Goal: Task Accomplishment & Management: Manage account settings

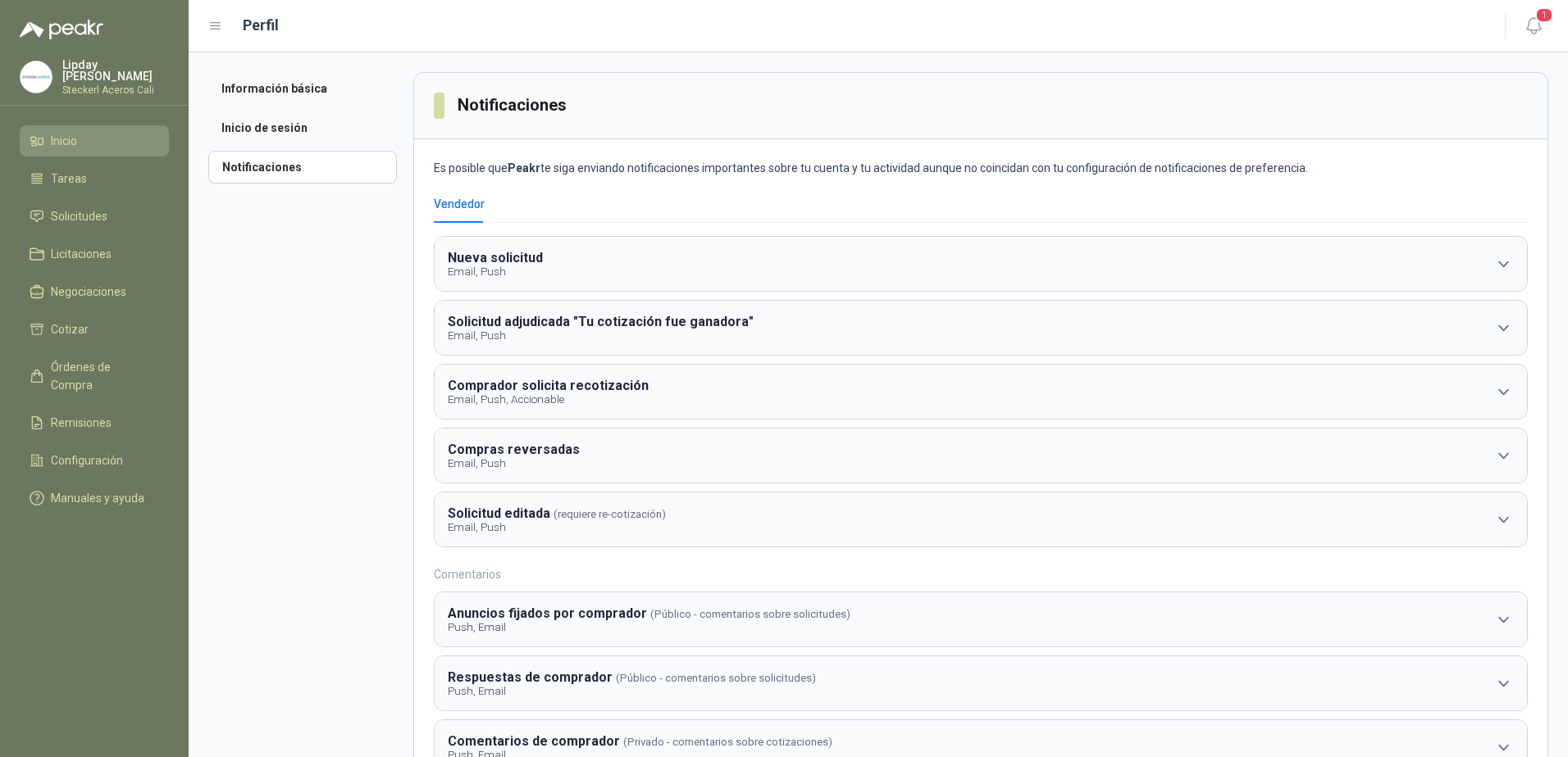
click at [72, 146] on span "Inicio" at bounding box center [64, 141] width 26 height 18
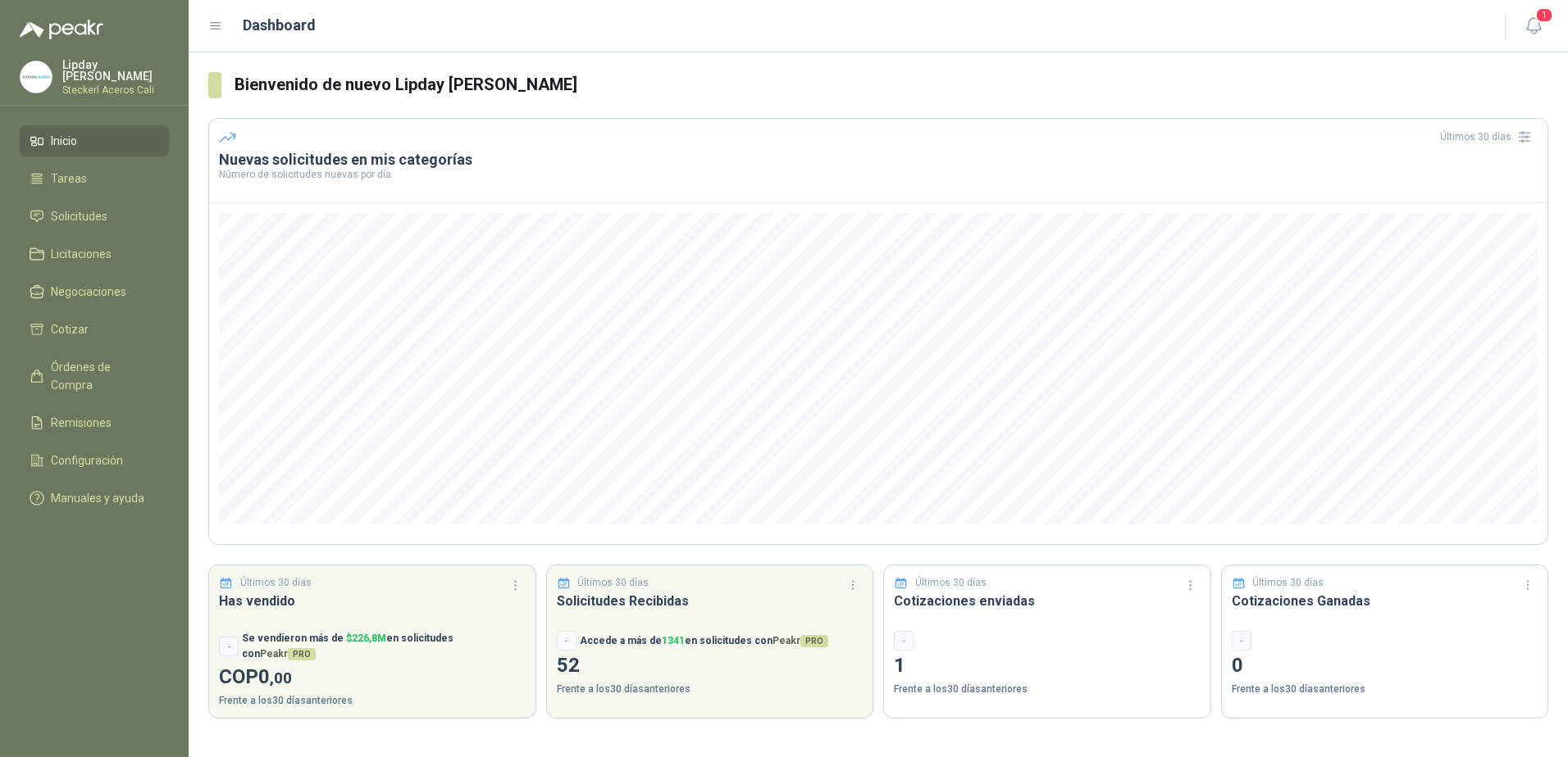
click at [77, 72] on p "Lipday [PERSON_NAME]" at bounding box center [115, 70] width 106 height 23
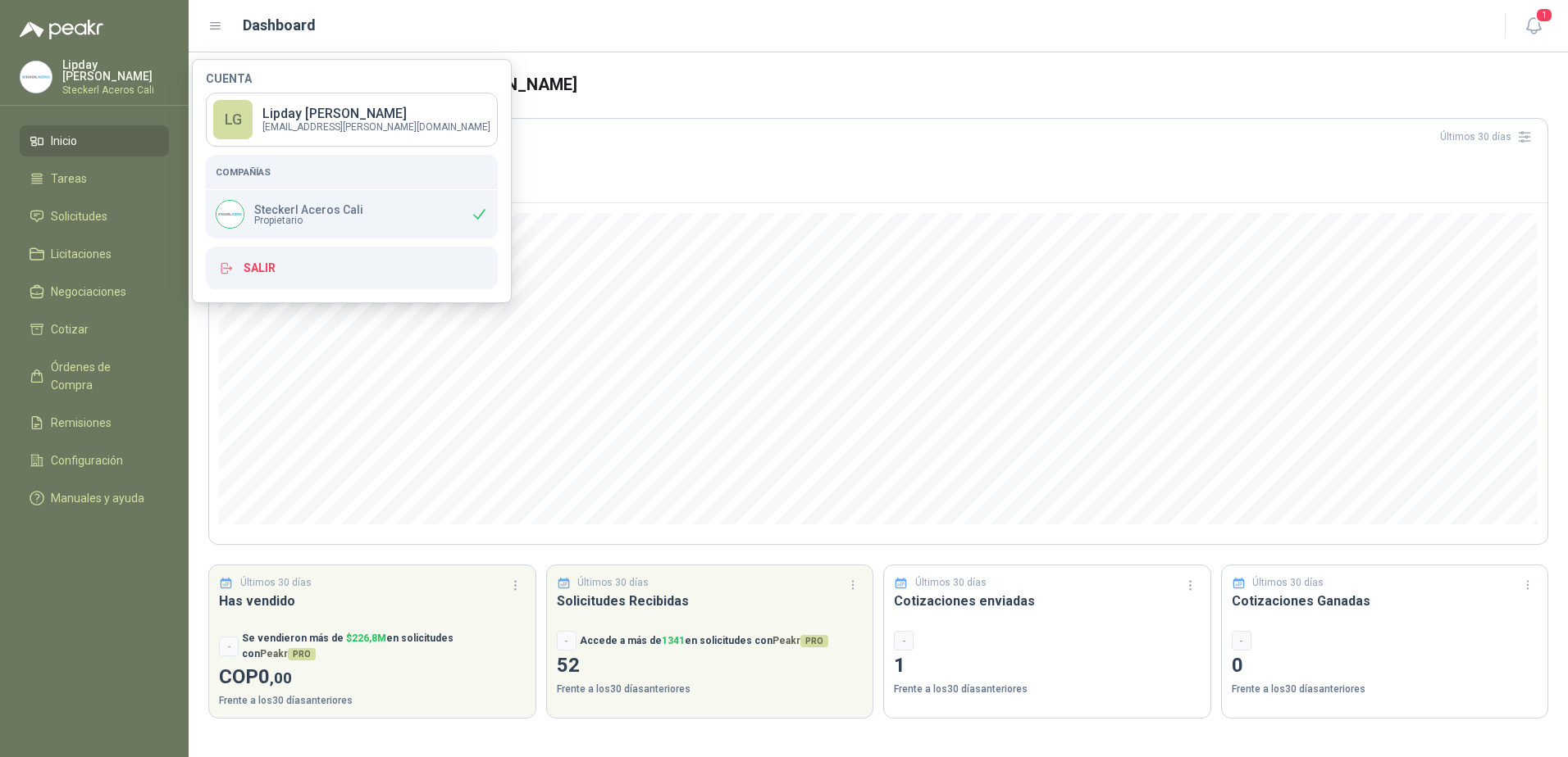
click at [298, 229] on div "[PERSON_NAME] Aceros Cali Propietario" at bounding box center [290, 214] width 147 height 29
click at [294, 216] on span "Propietario" at bounding box center [308, 221] width 109 height 10
drag, startPoint x: 294, startPoint y: 216, endPoint x: 229, endPoint y: 222, distance: 65.3
click at [229, 222] on img at bounding box center [230, 214] width 27 height 27
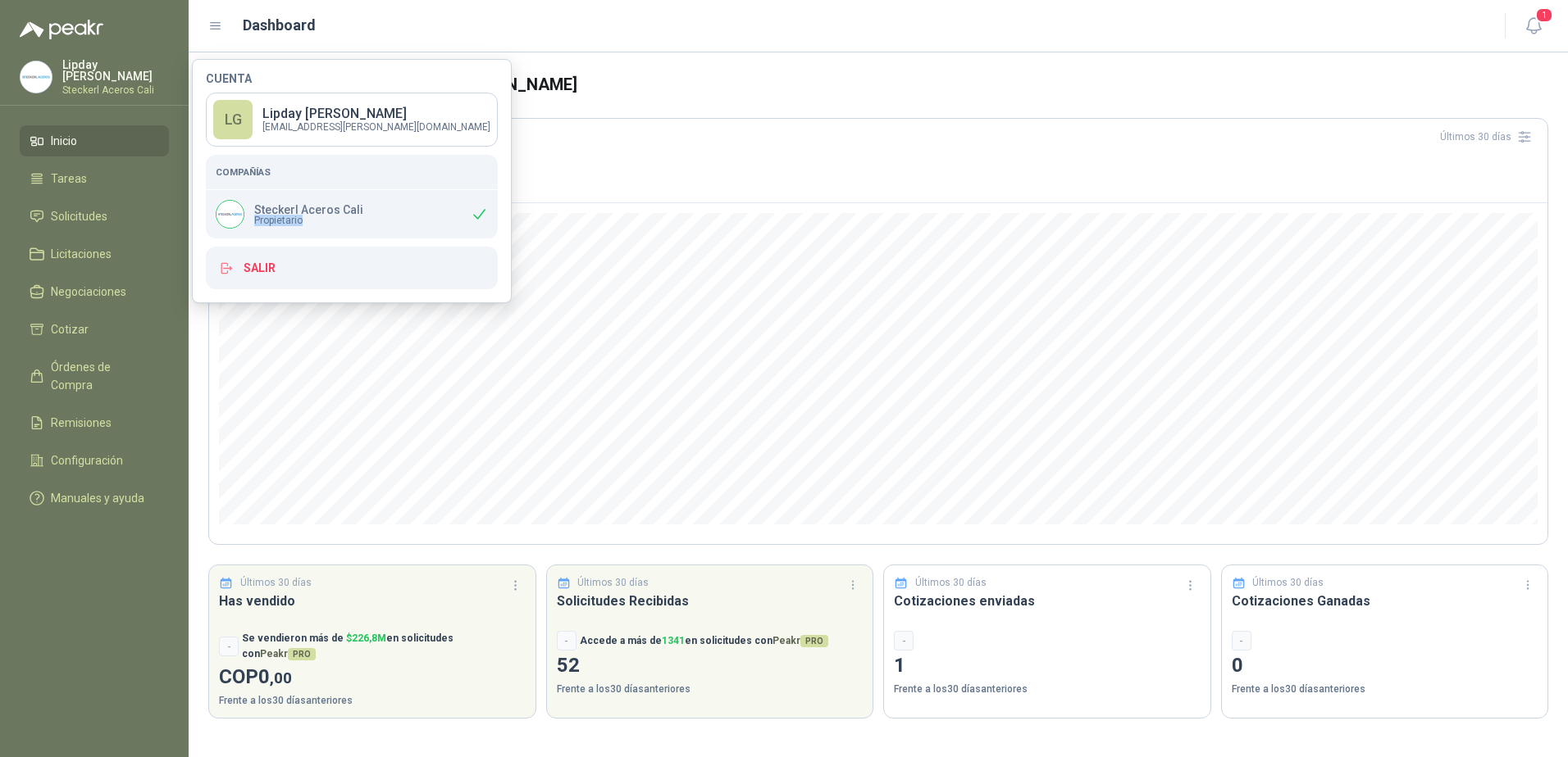
click at [326, 222] on span "Propietario" at bounding box center [308, 221] width 109 height 10
drag, startPoint x: 326, startPoint y: 222, endPoint x: 303, endPoint y: 128, distance: 96.8
click at [303, 128] on p "[EMAIL_ADDRESS][PERSON_NAME][DOMAIN_NAME]" at bounding box center [376, 127] width 228 height 10
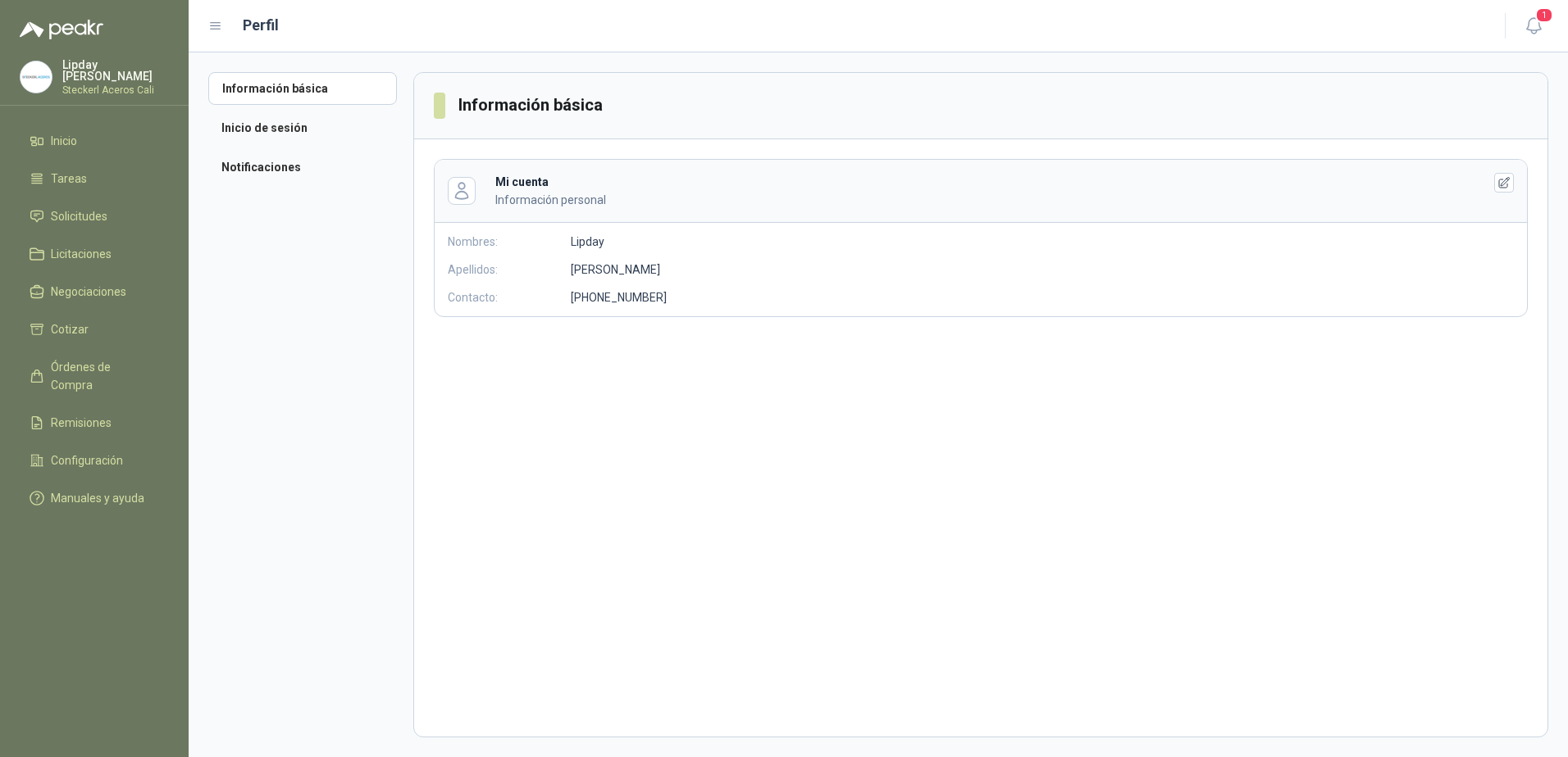
click at [505, 110] on h3 "Información básica" at bounding box center [531, 105] width 146 height 26
click at [294, 133] on li "Inicio de sesión" at bounding box center [302, 127] width 189 height 33
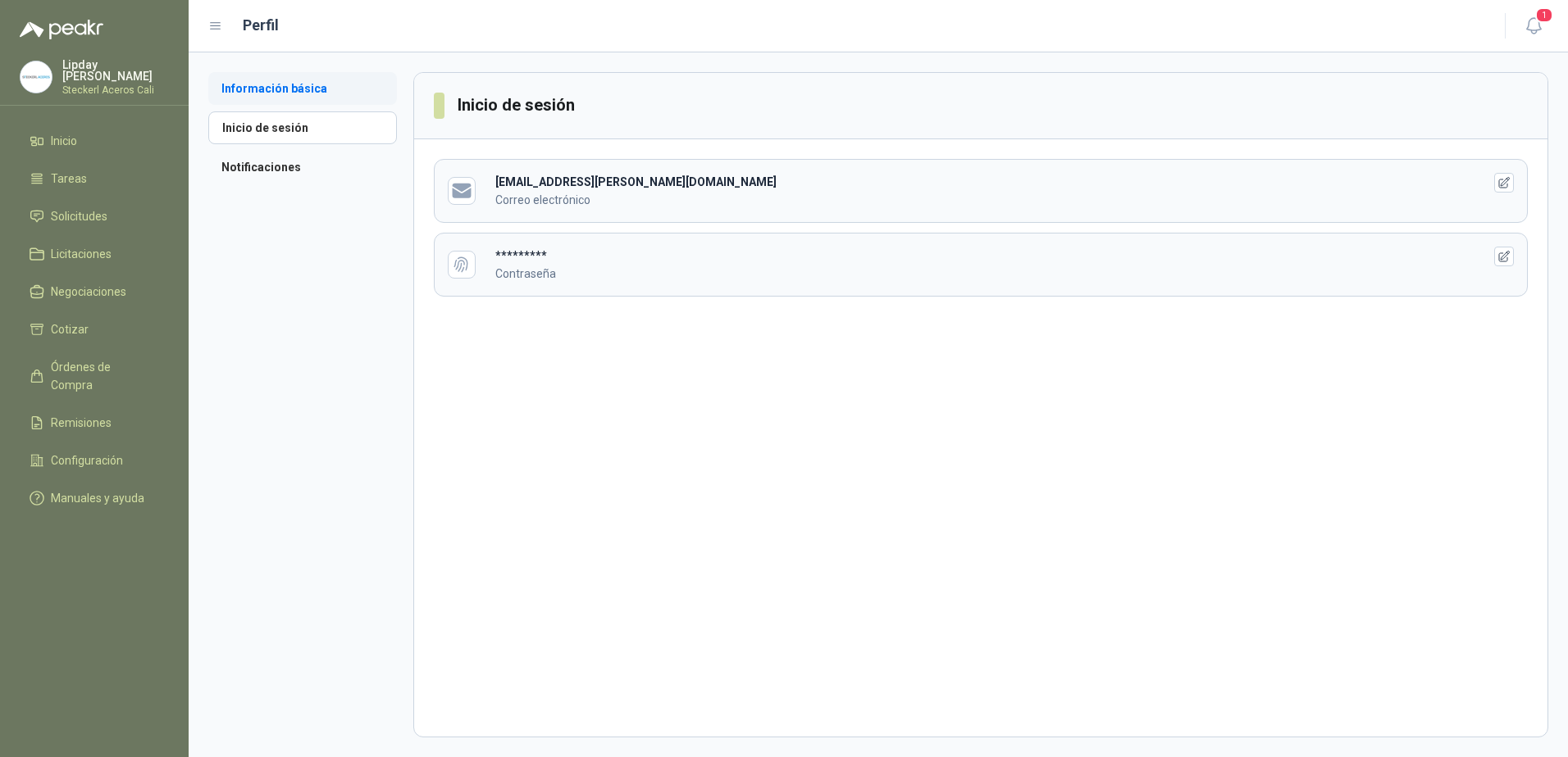
click at [240, 90] on li "Información básica" at bounding box center [302, 89] width 189 height 33
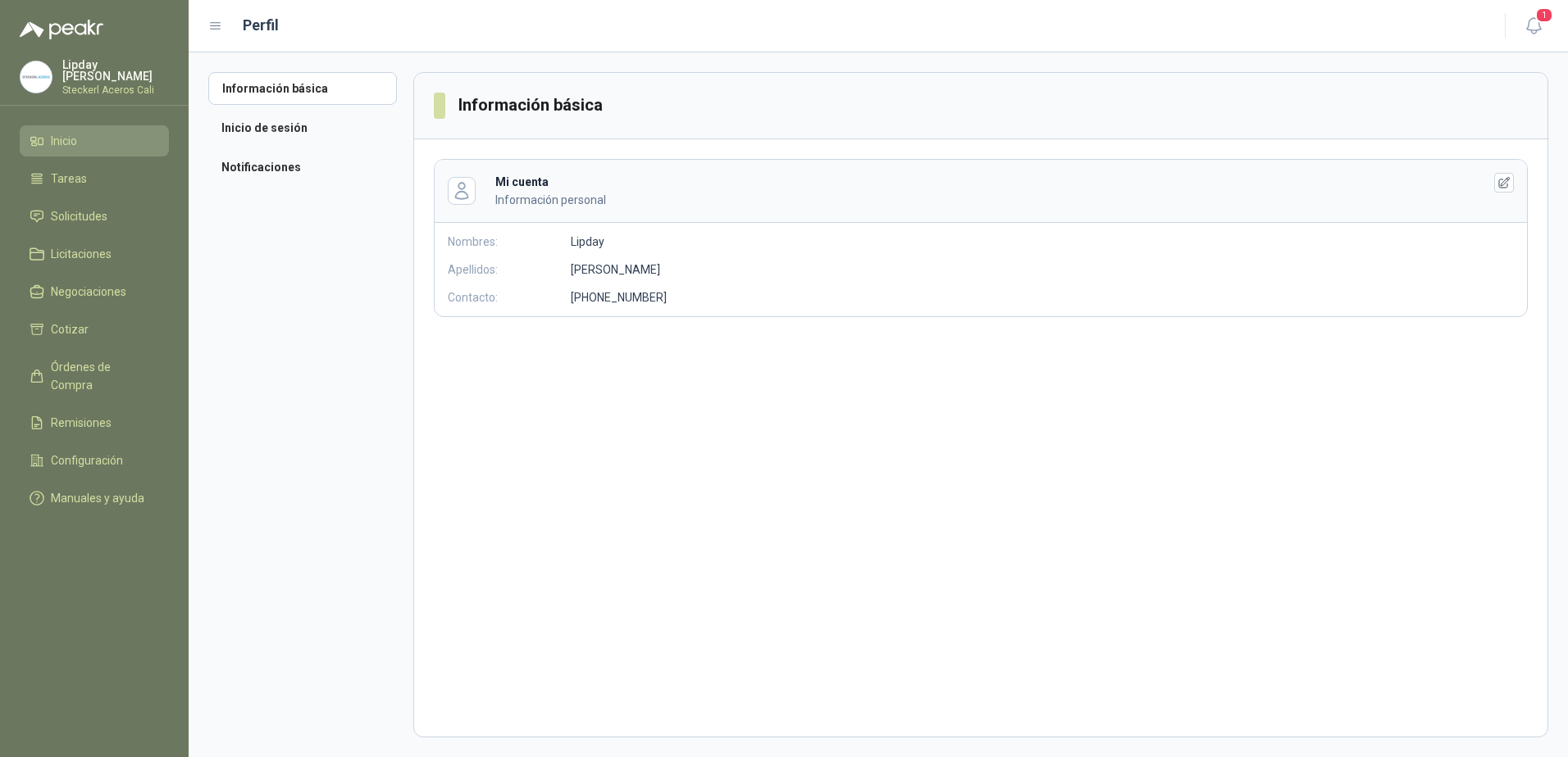
click at [68, 142] on span "Inicio" at bounding box center [64, 141] width 26 height 18
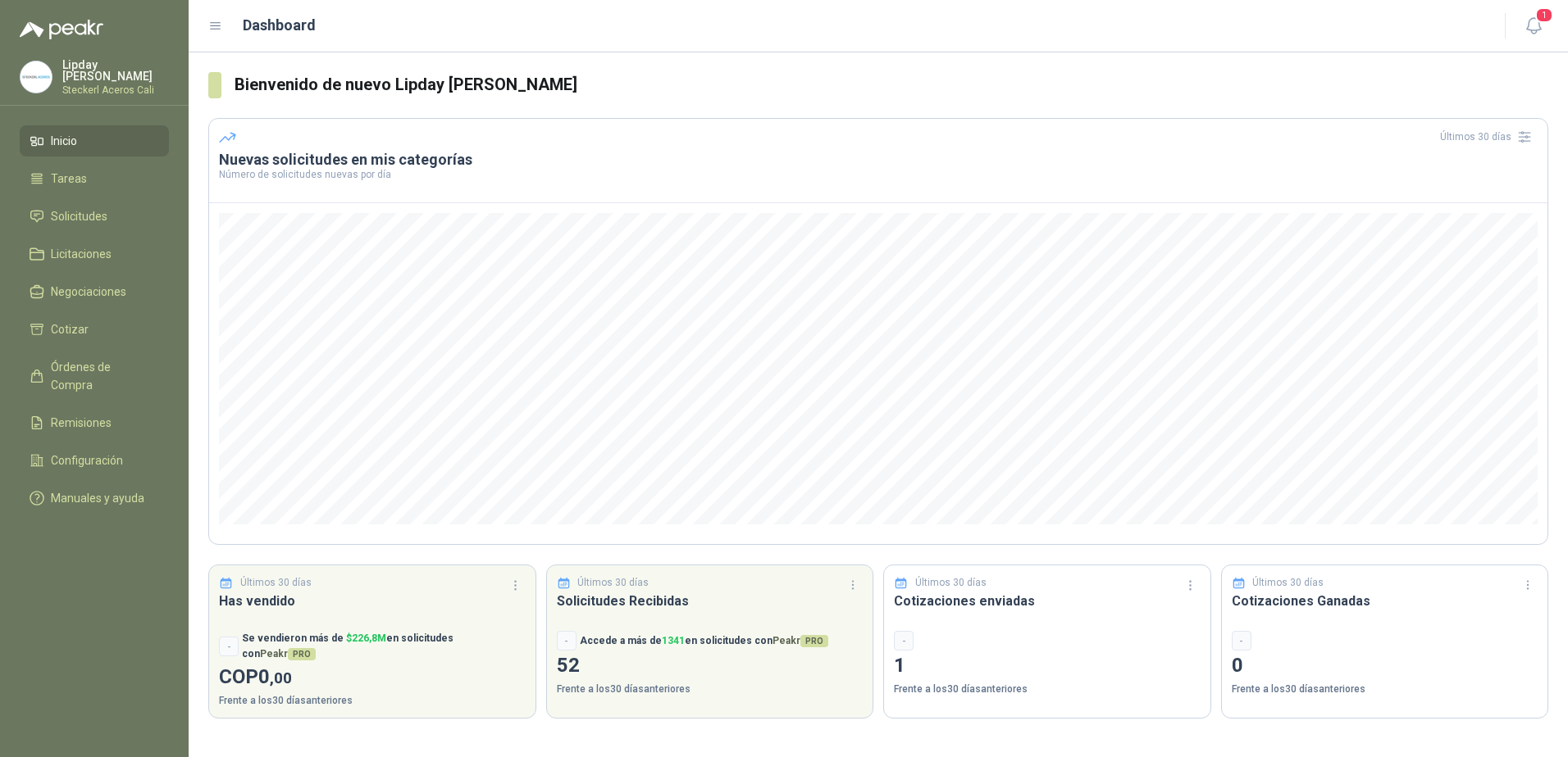
click at [38, 82] on img at bounding box center [36, 77] width 31 height 31
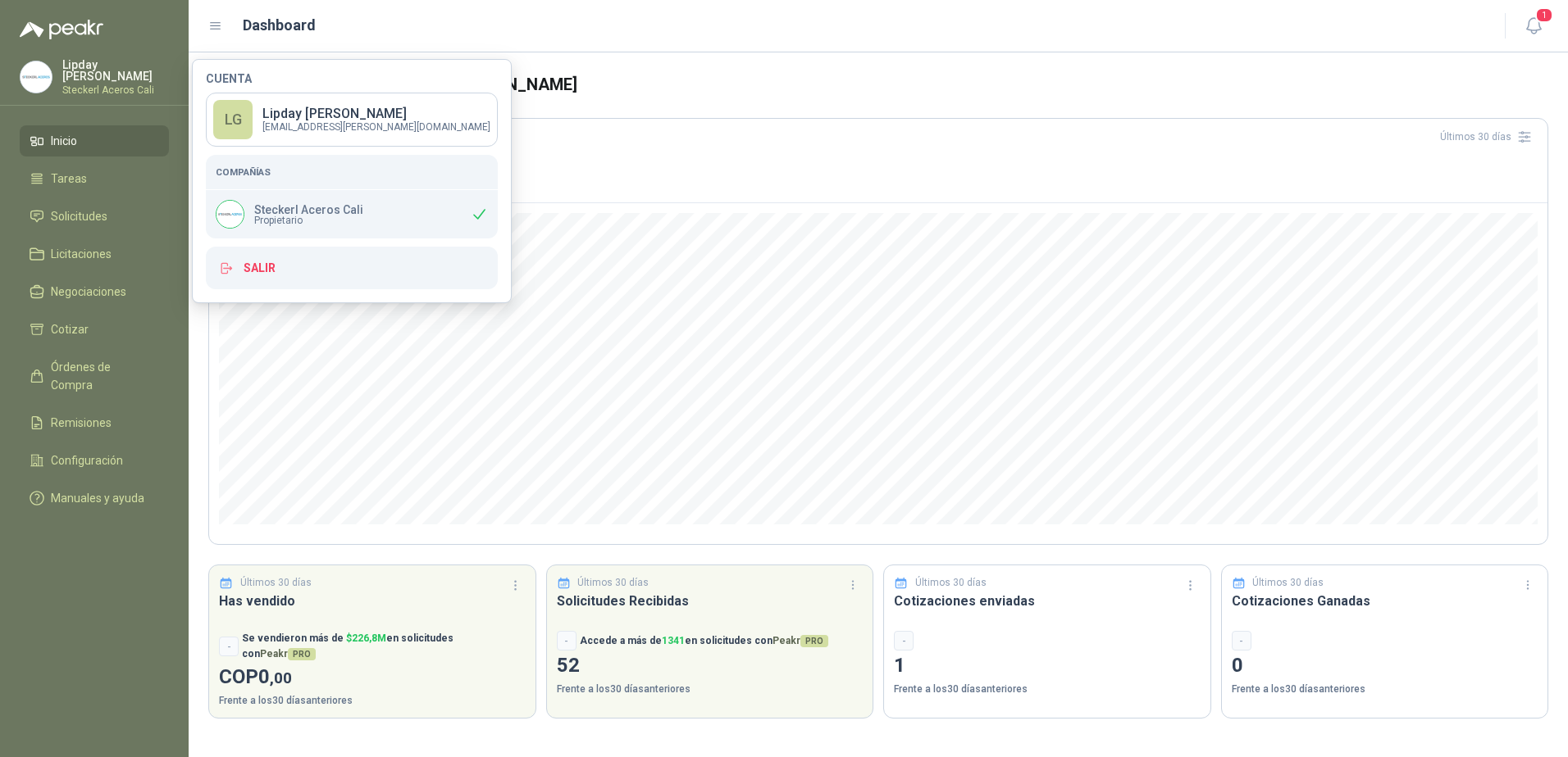
click at [403, 219] on div "[PERSON_NAME] Aceros Cali Propietario" at bounding box center [351, 214] width 292 height 49
click at [437, 223] on div "[PERSON_NAME] Aceros Cali Propietario" at bounding box center [351, 214] width 292 height 49
click at [471, 218] on icon at bounding box center [479, 214] width 17 height 17
click at [289, 130] on p "[EMAIL_ADDRESS][PERSON_NAME][DOMAIN_NAME]" at bounding box center [376, 127] width 228 height 10
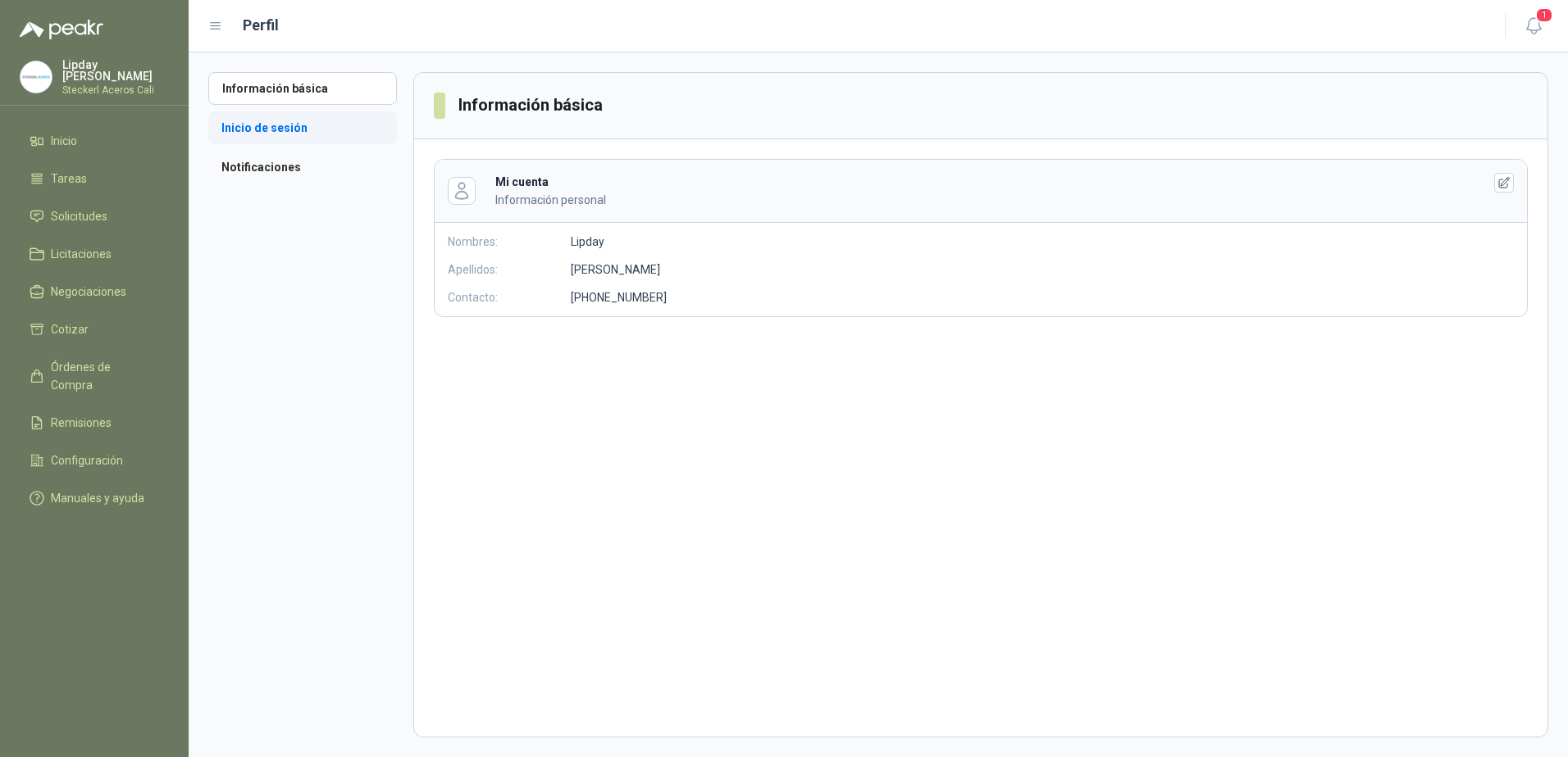
click at [273, 126] on li "Inicio de sesión" at bounding box center [302, 127] width 189 height 33
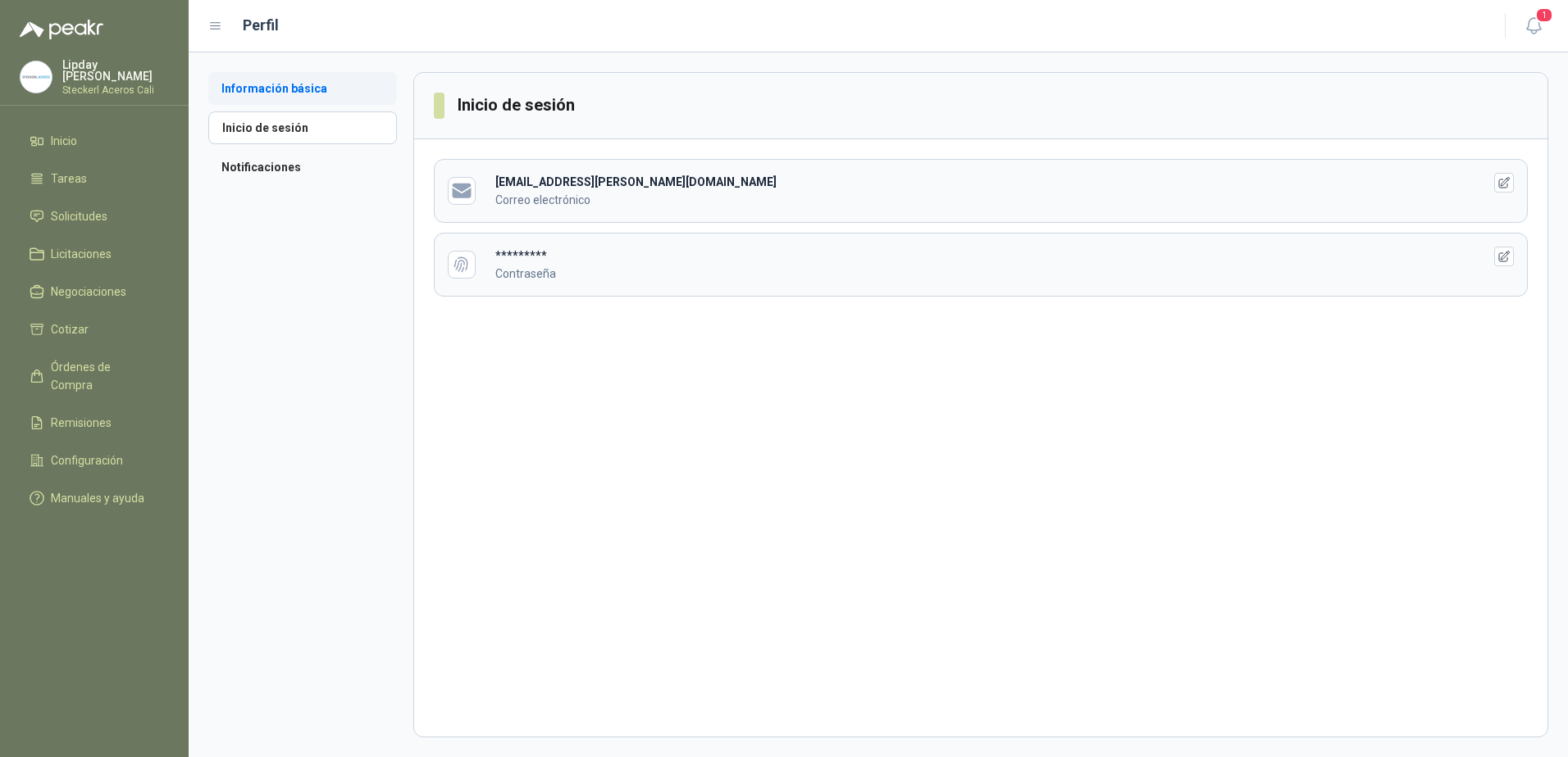
click at [295, 97] on li "Información básica" at bounding box center [302, 89] width 189 height 33
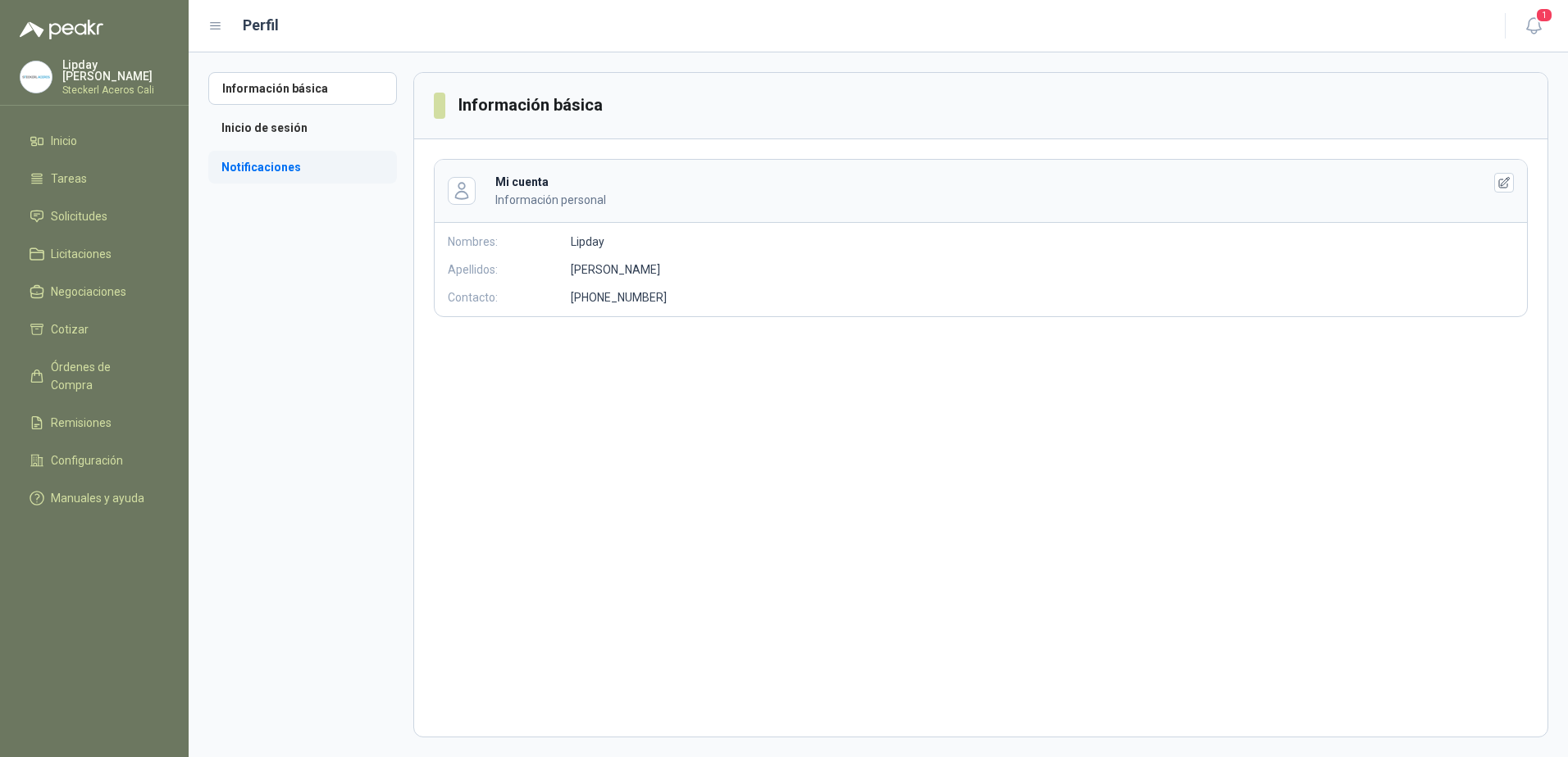
click at [276, 168] on li "Notificaciones" at bounding box center [302, 167] width 189 height 33
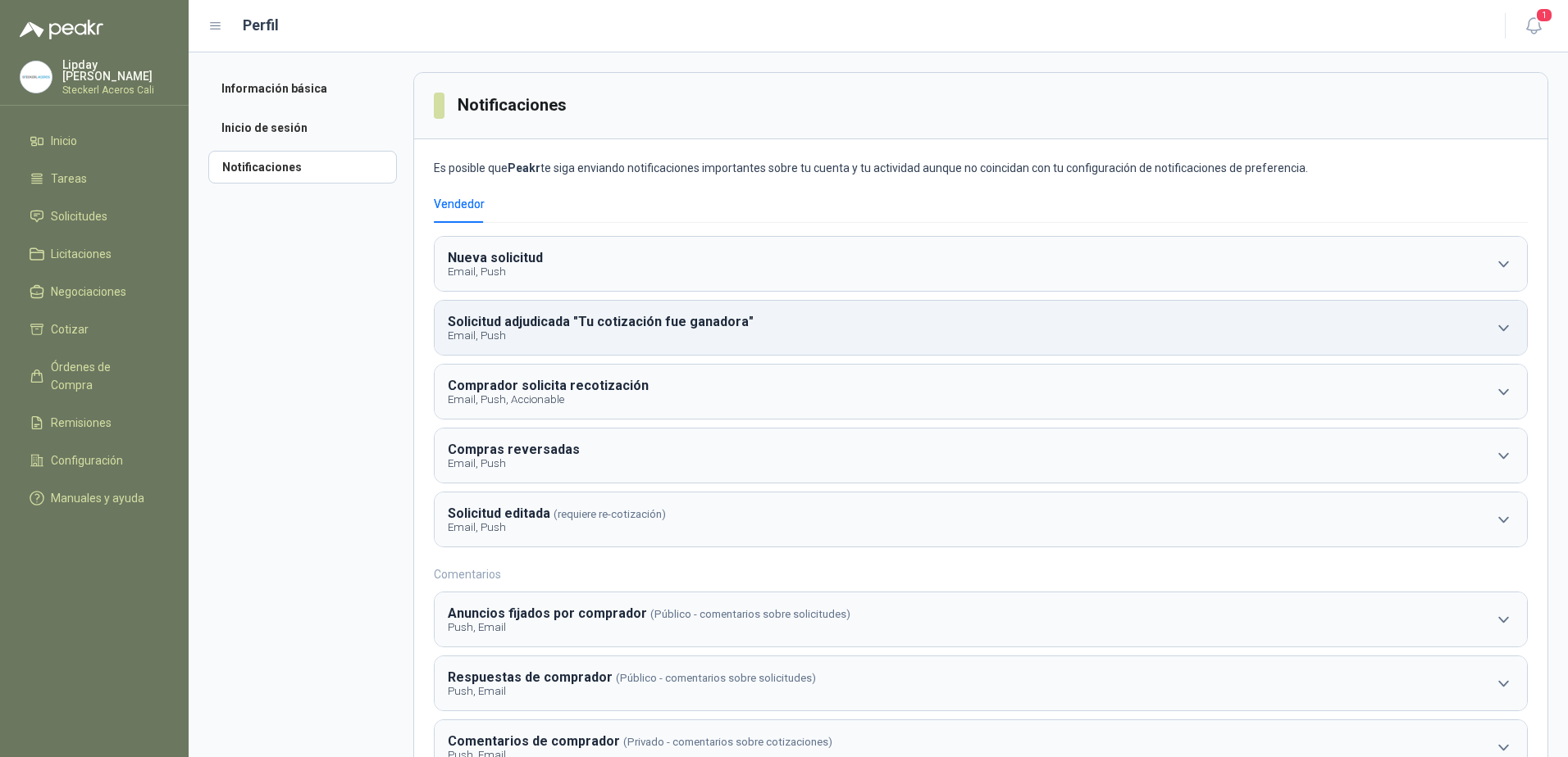
click at [537, 343] on button "Solicitud adjudicada "Tu cotización fue ganadora" Email, Push" at bounding box center [981, 327] width 1092 height 54
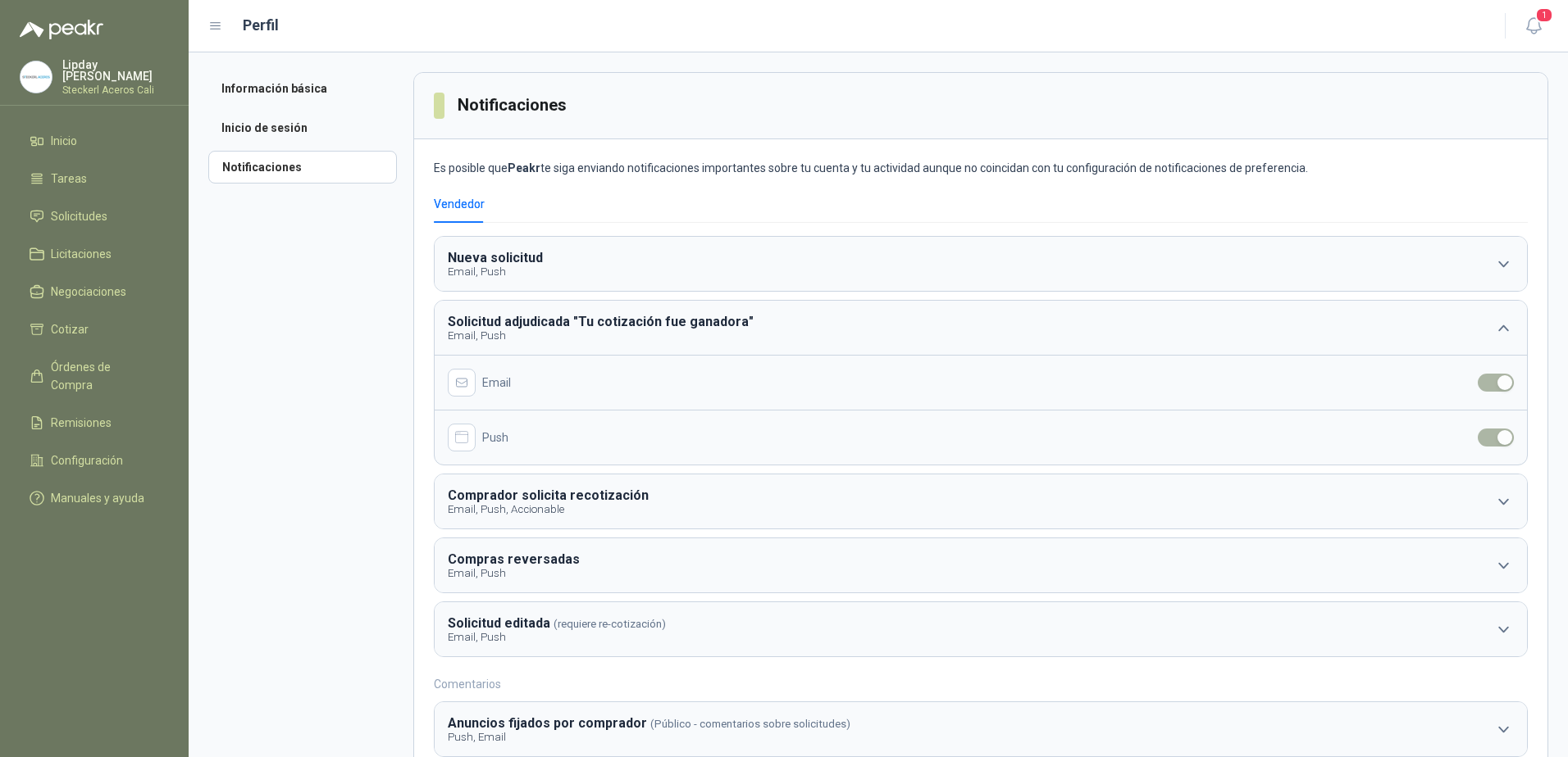
click at [469, 445] on button "button" at bounding box center [462, 438] width 28 height 28
click at [1502, 388] on div "Email" at bounding box center [981, 382] width 1092 height 55
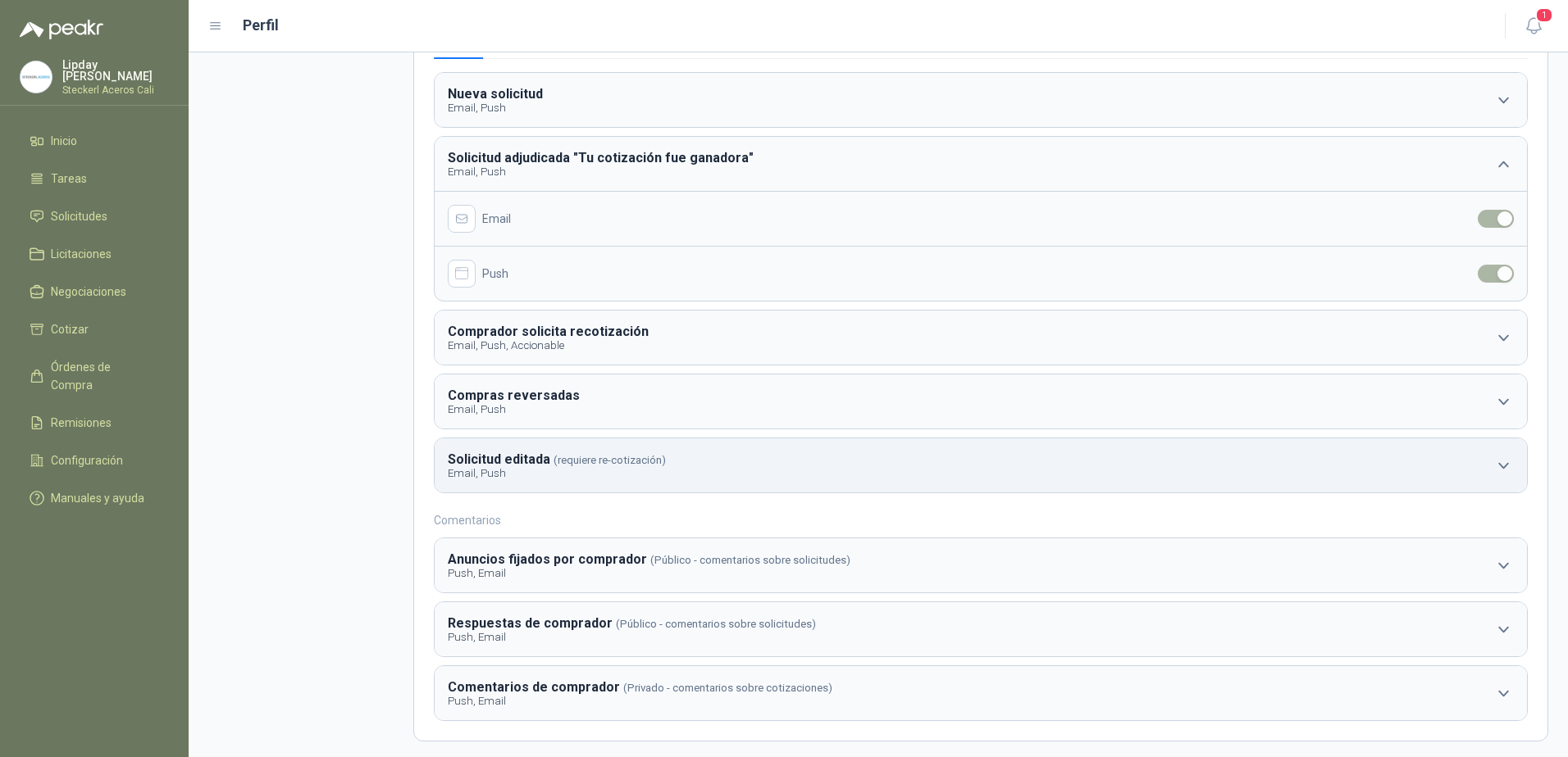
scroll to position [175, 0]
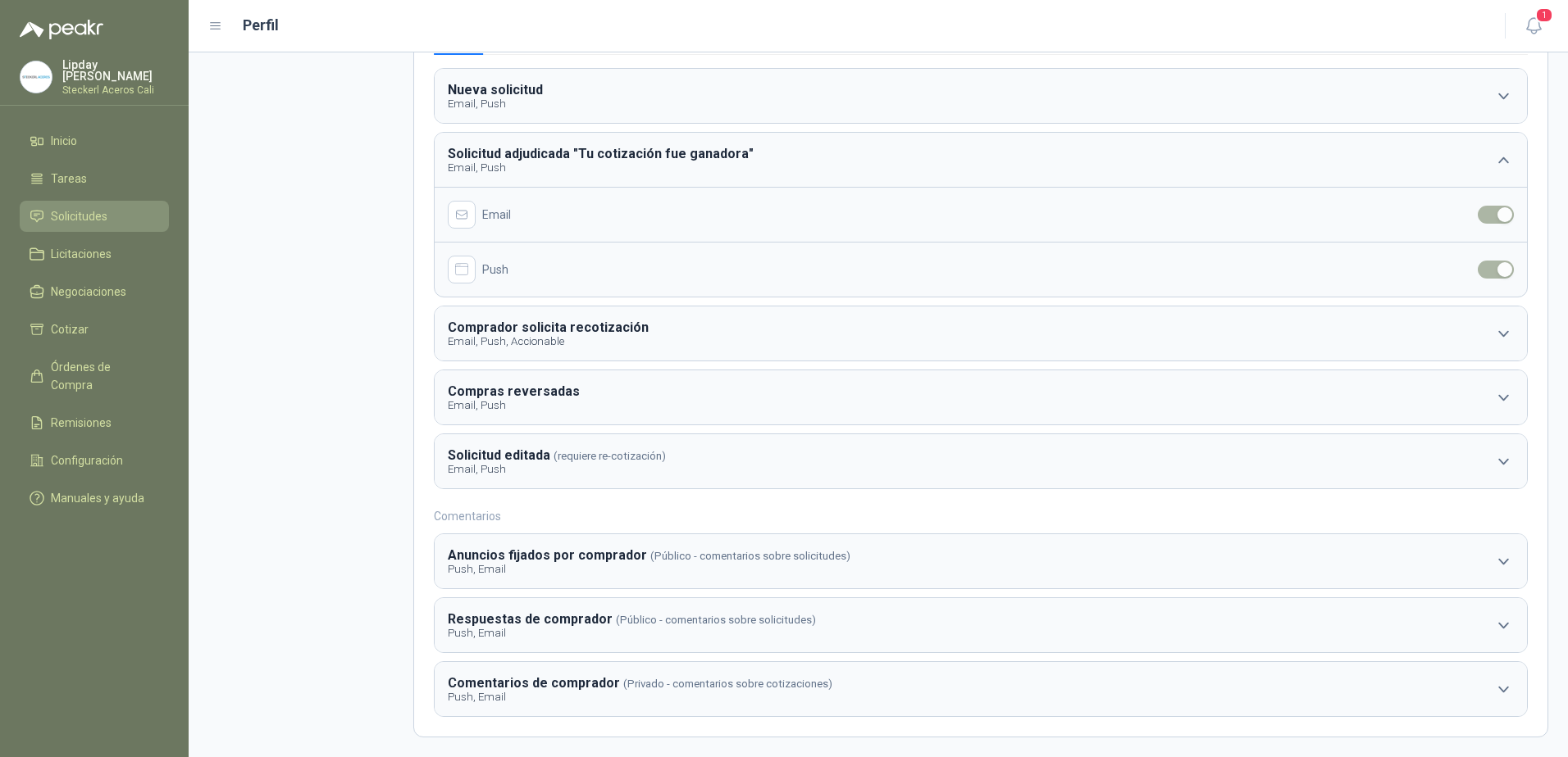
click at [71, 214] on span "Solicitudes" at bounding box center [79, 216] width 57 height 18
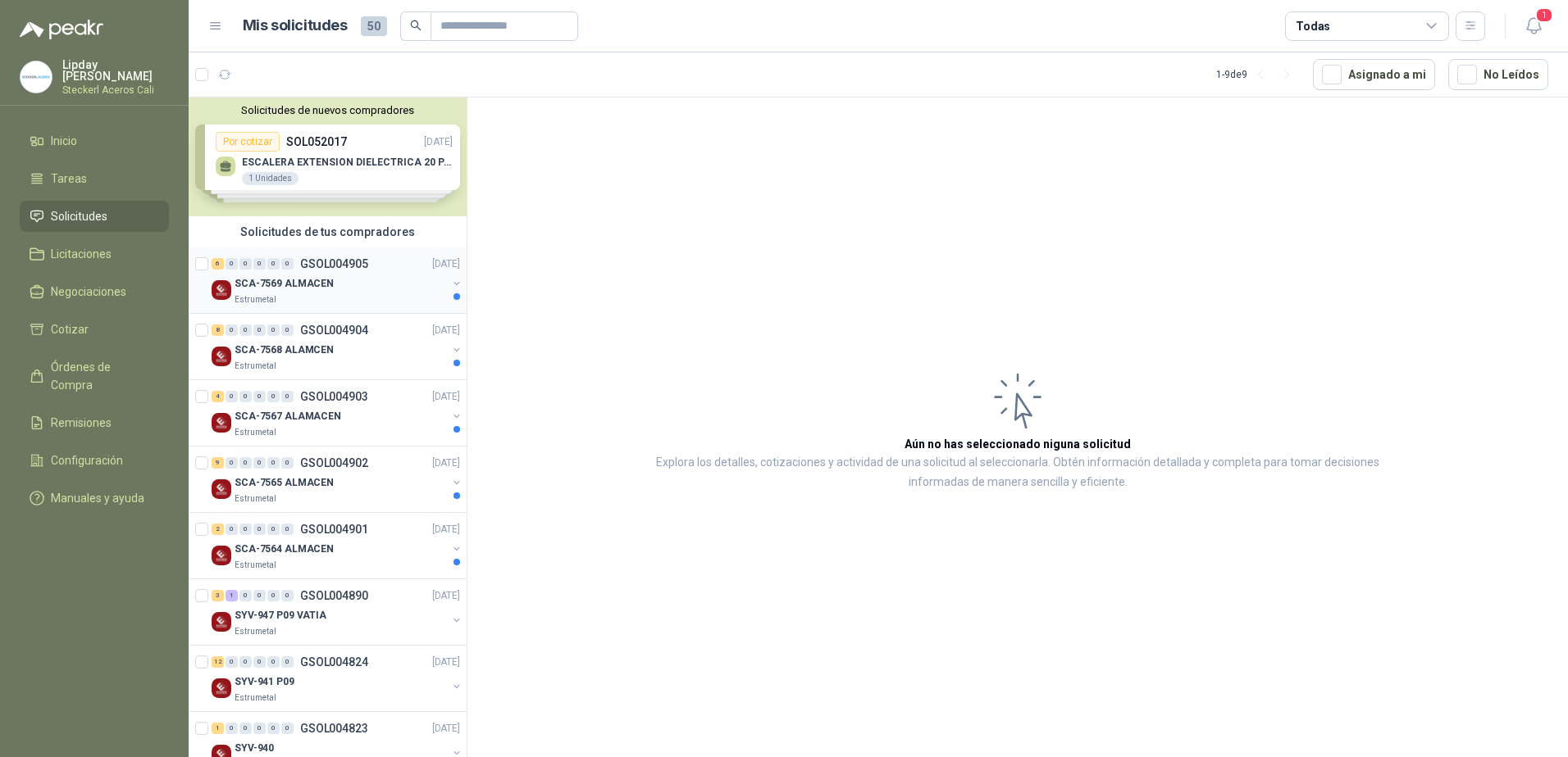
click at [213, 269] on div "6" at bounding box center [218, 265] width 12 height 12
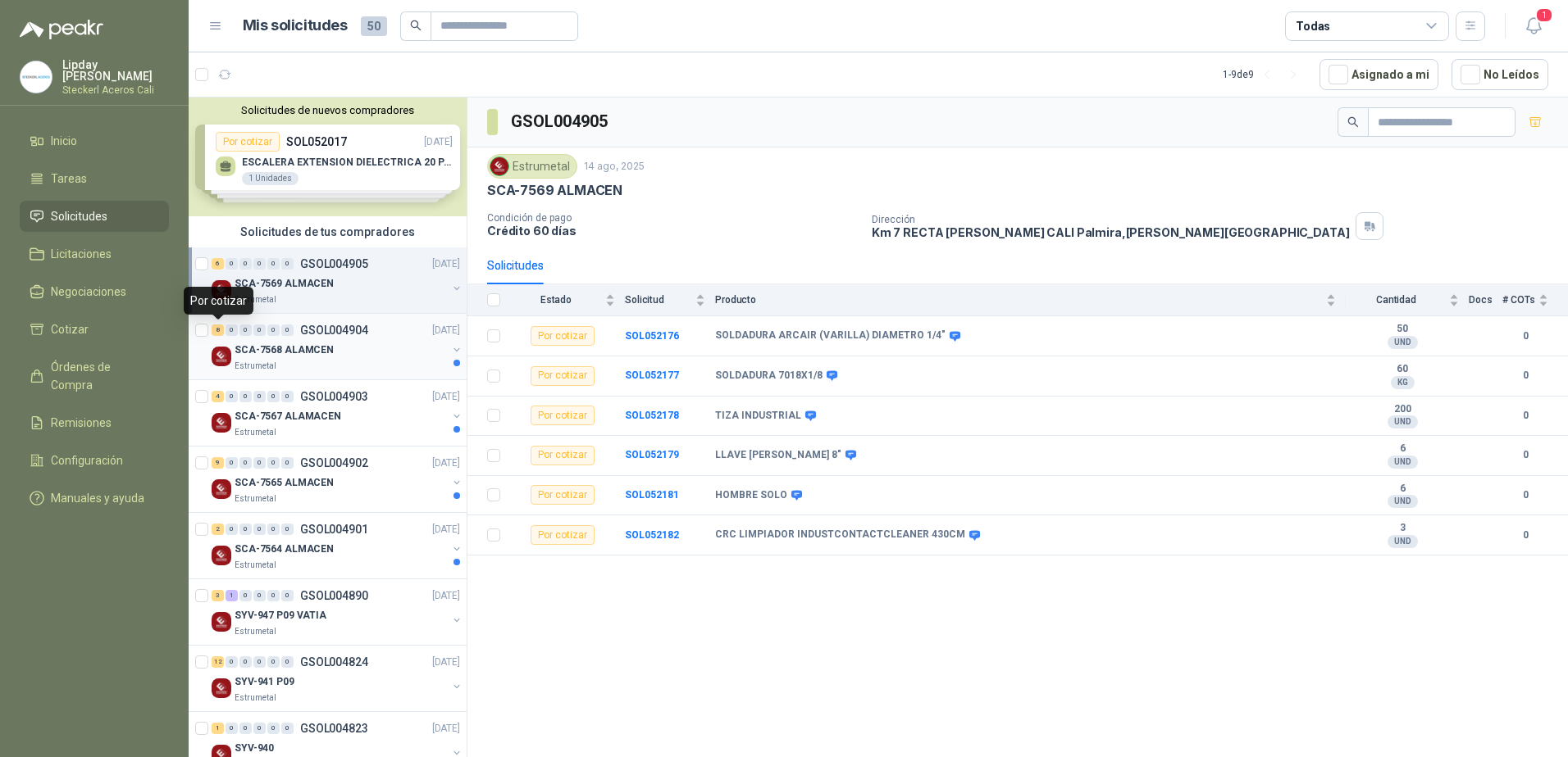
click at [220, 331] on div "8" at bounding box center [218, 330] width 12 height 12
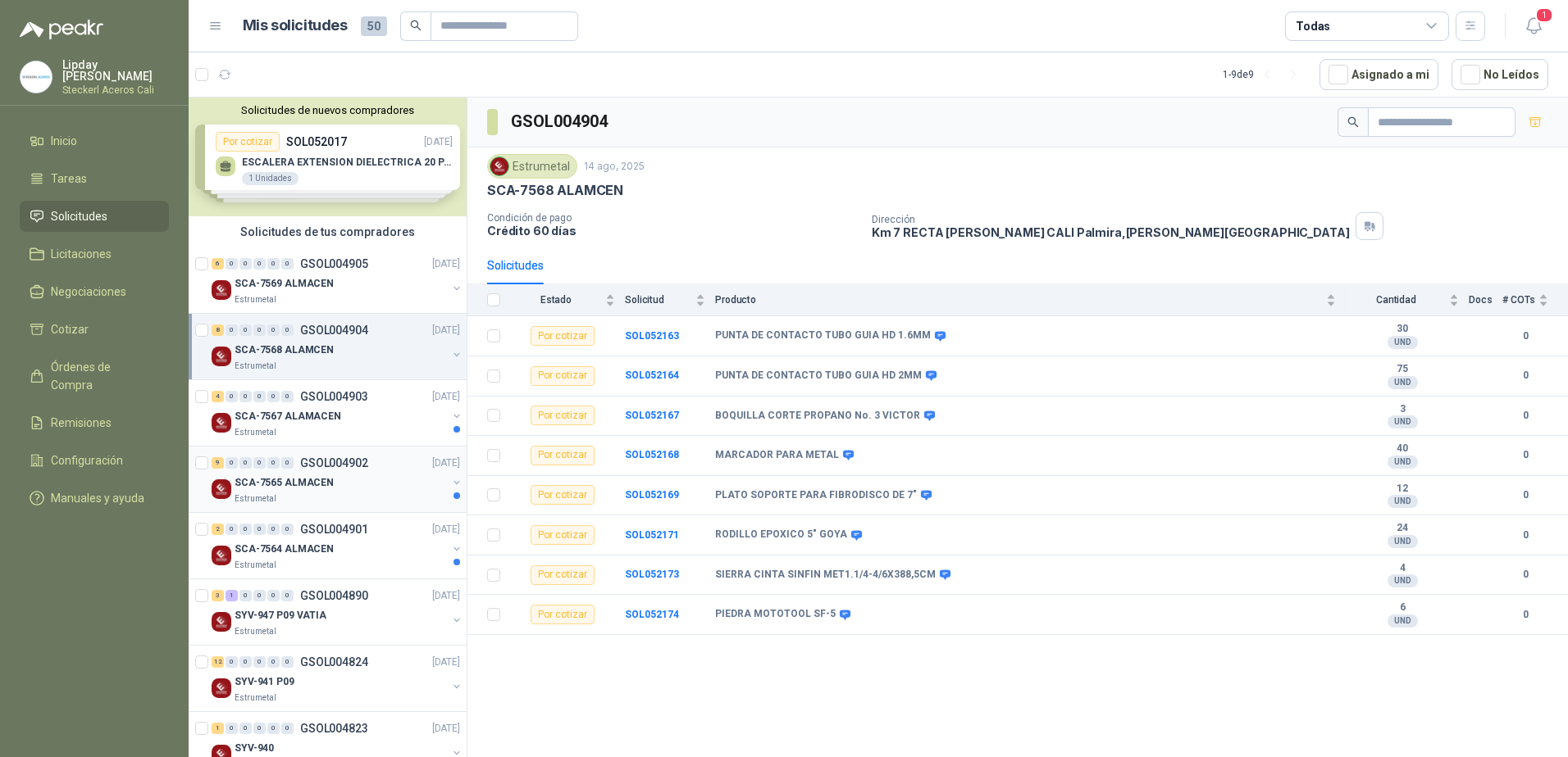
click at [217, 467] on div "9" at bounding box center [218, 464] width 12 height 12
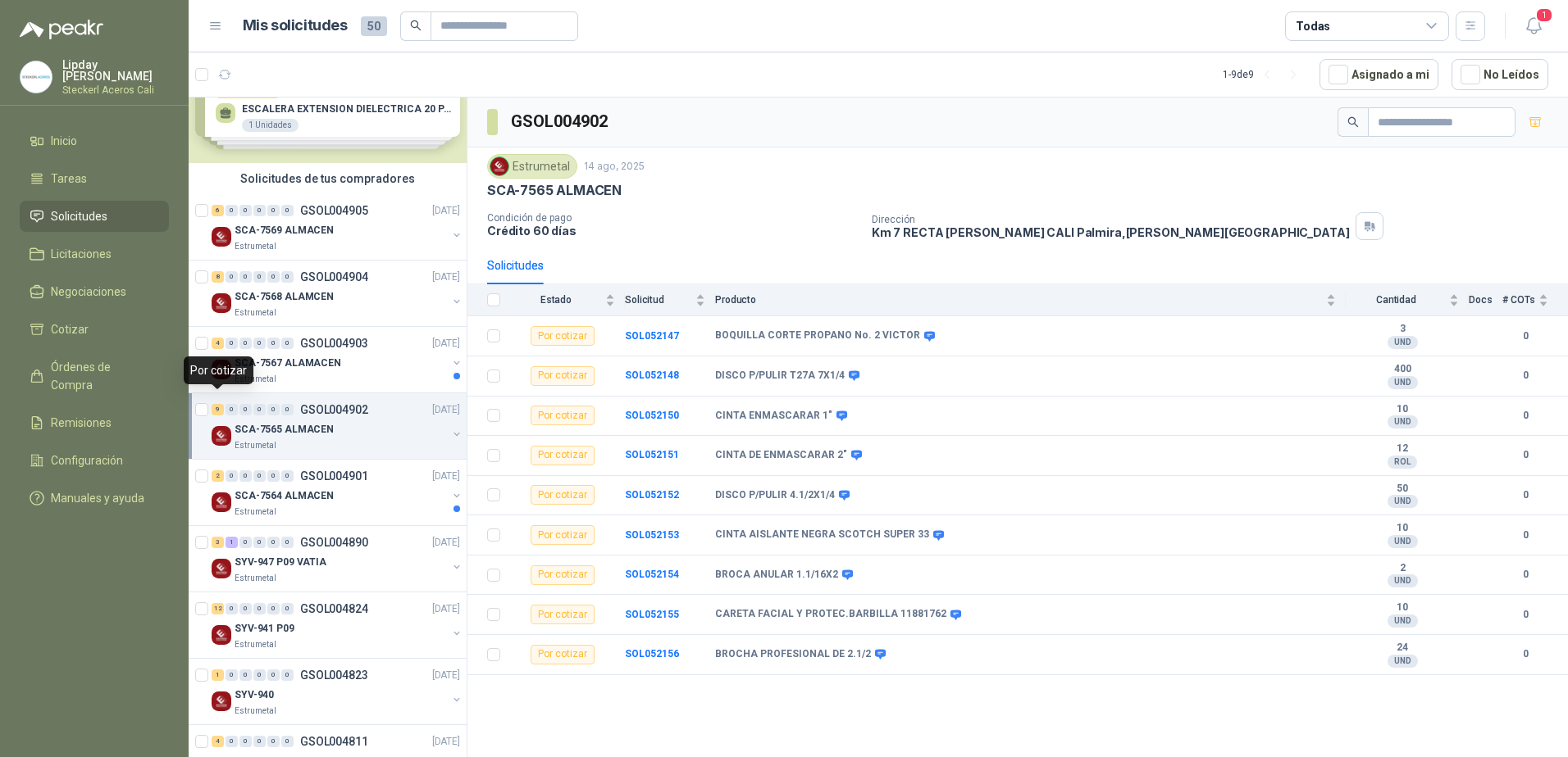
scroll to position [82, 0]
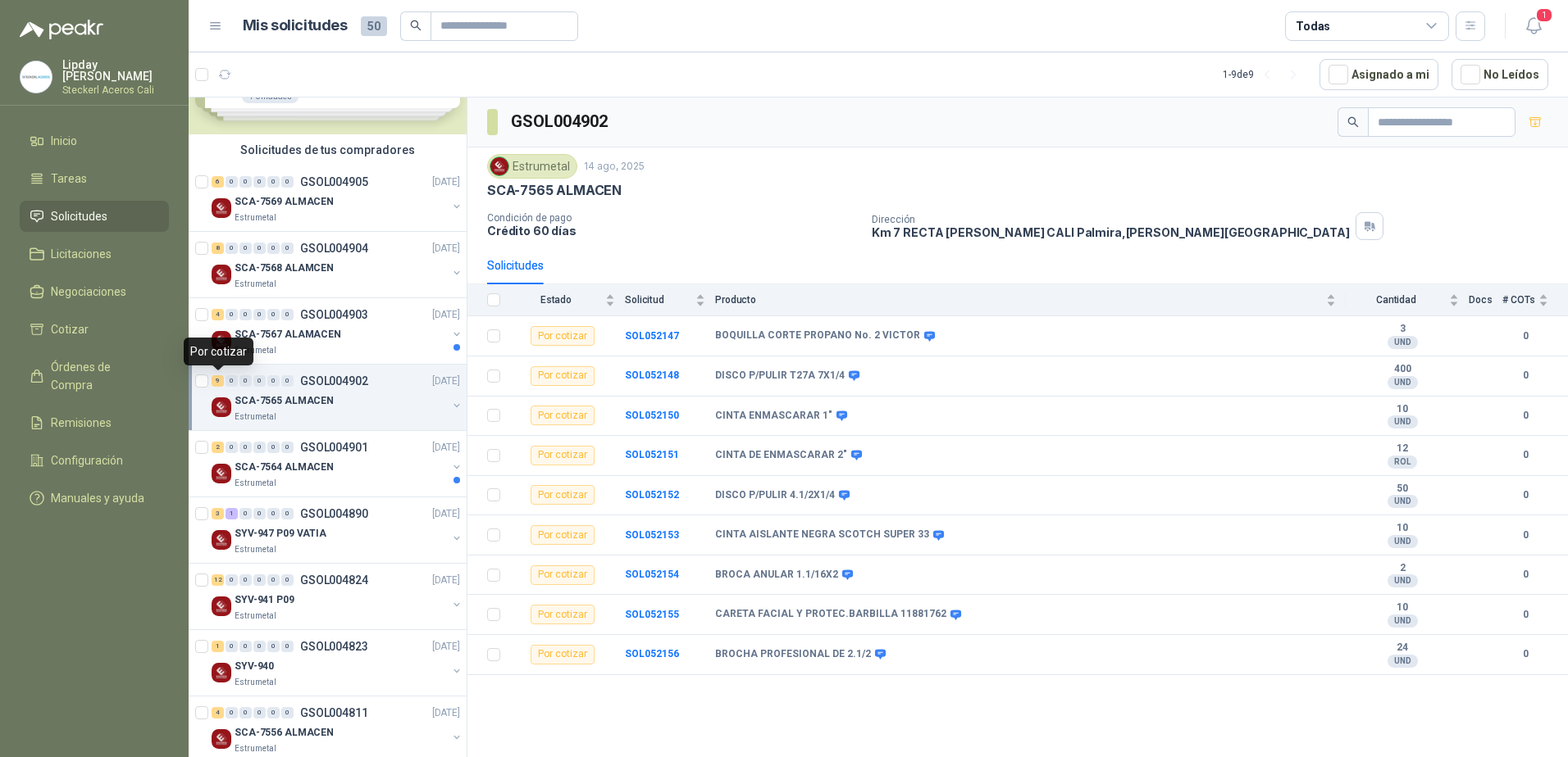
click at [217, 385] on div "9" at bounding box center [218, 381] width 12 height 12
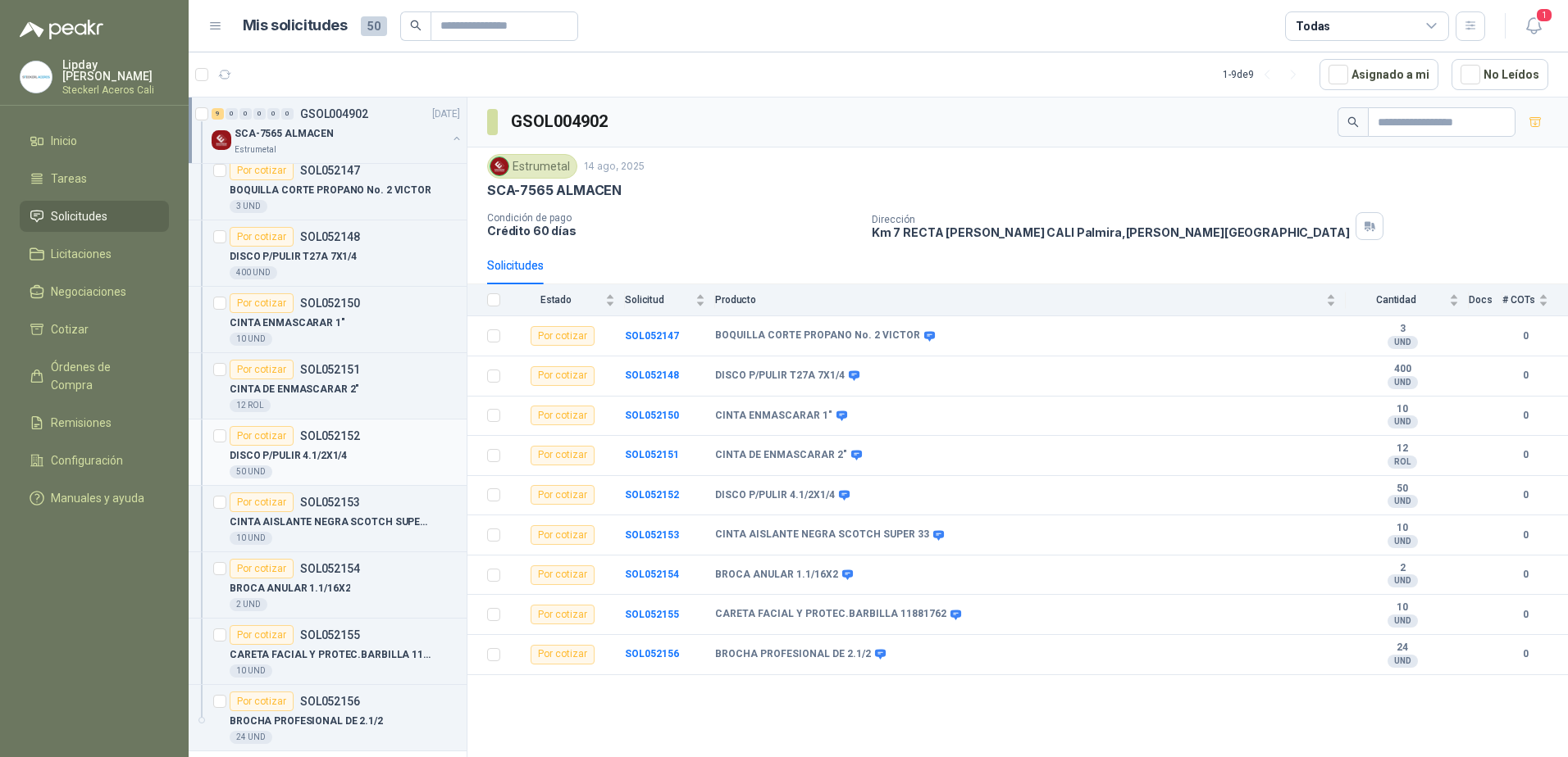
scroll to position [574, 0]
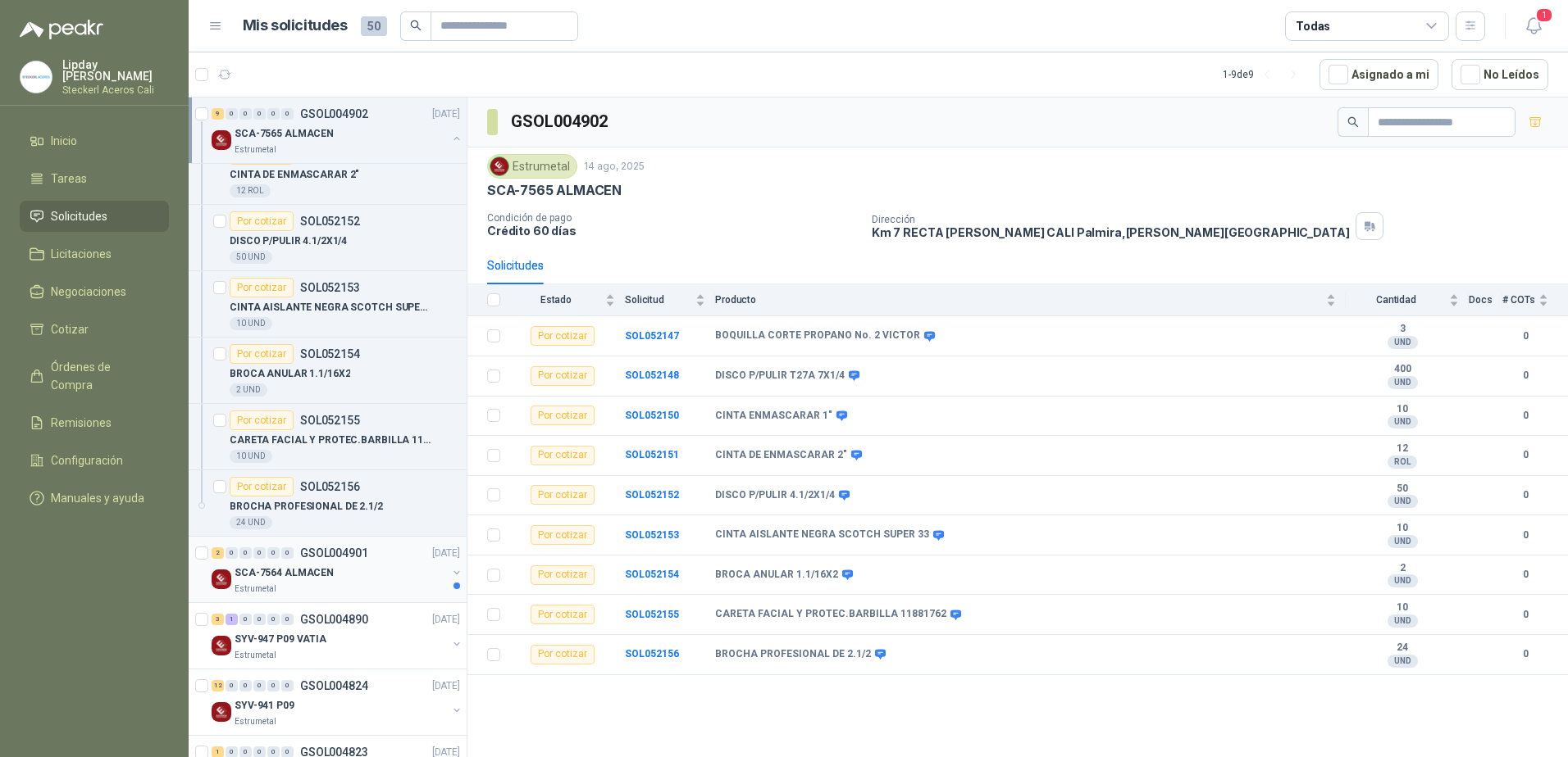
click at [218, 552] on div "2" at bounding box center [218, 553] width 12 height 12
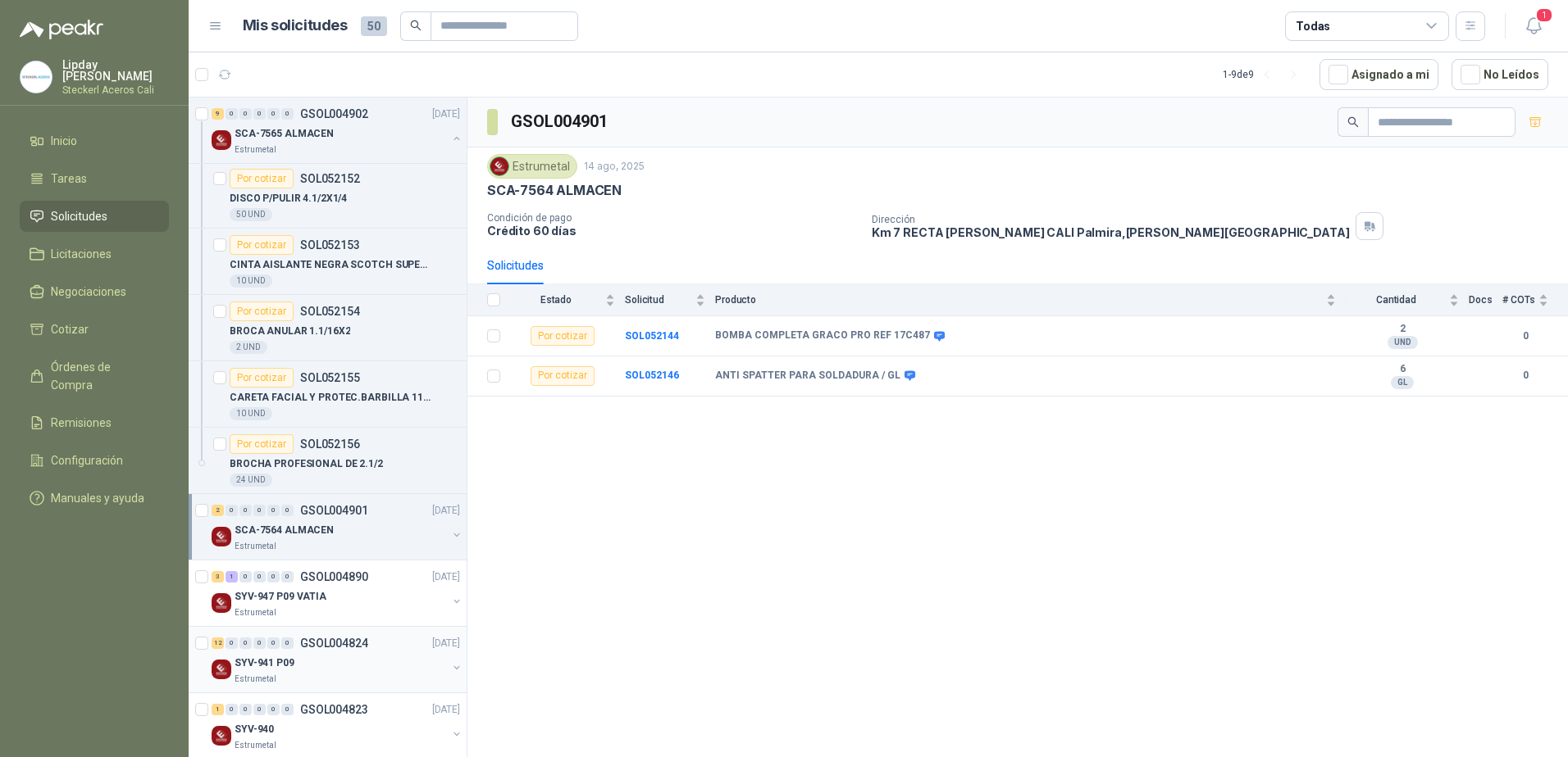
scroll to position [656, 0]
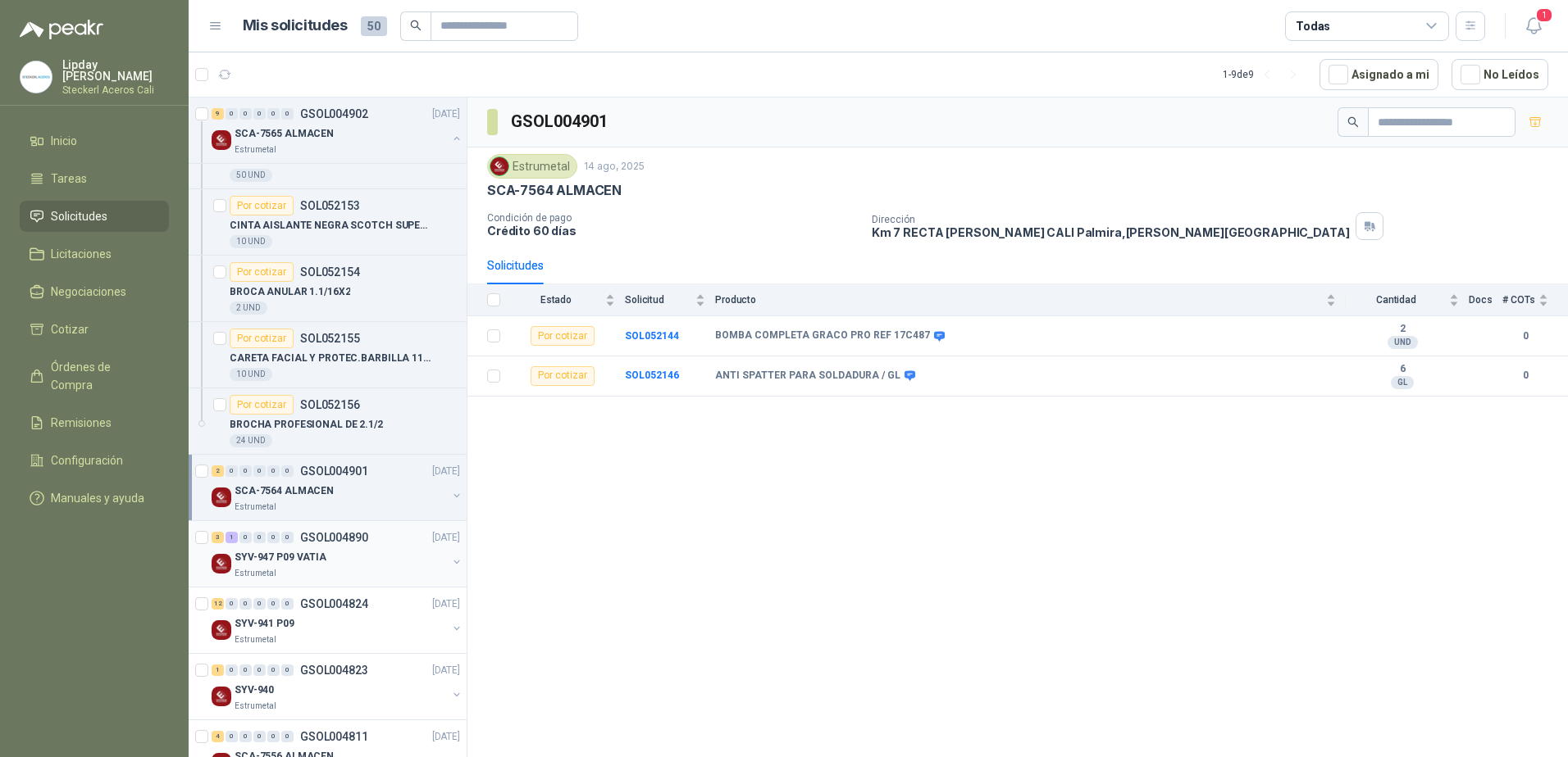
click at [217, 542] on div "3" at bounding box center [218, 538] width 12 height 12
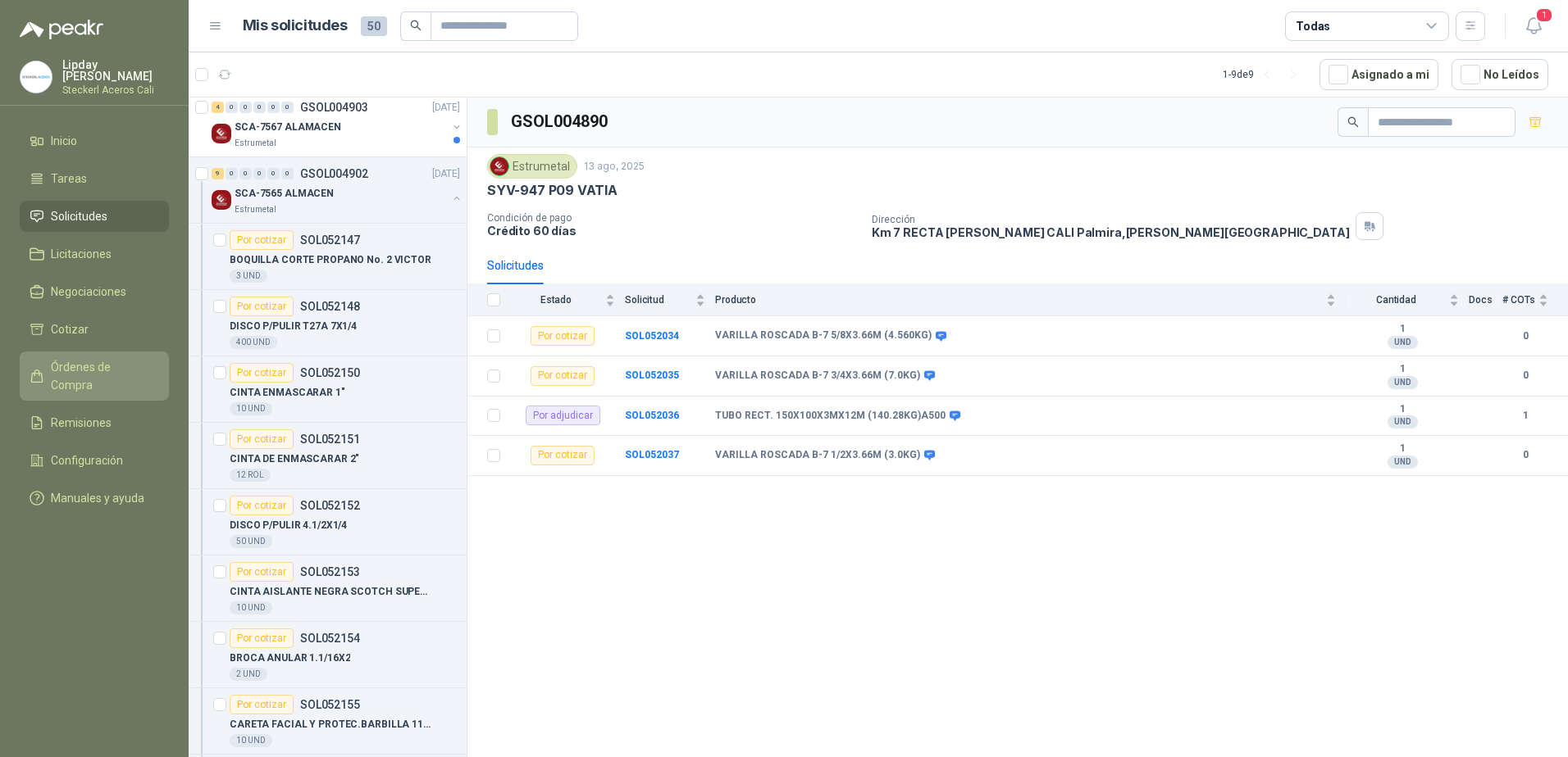
scroll to position [128, 0]
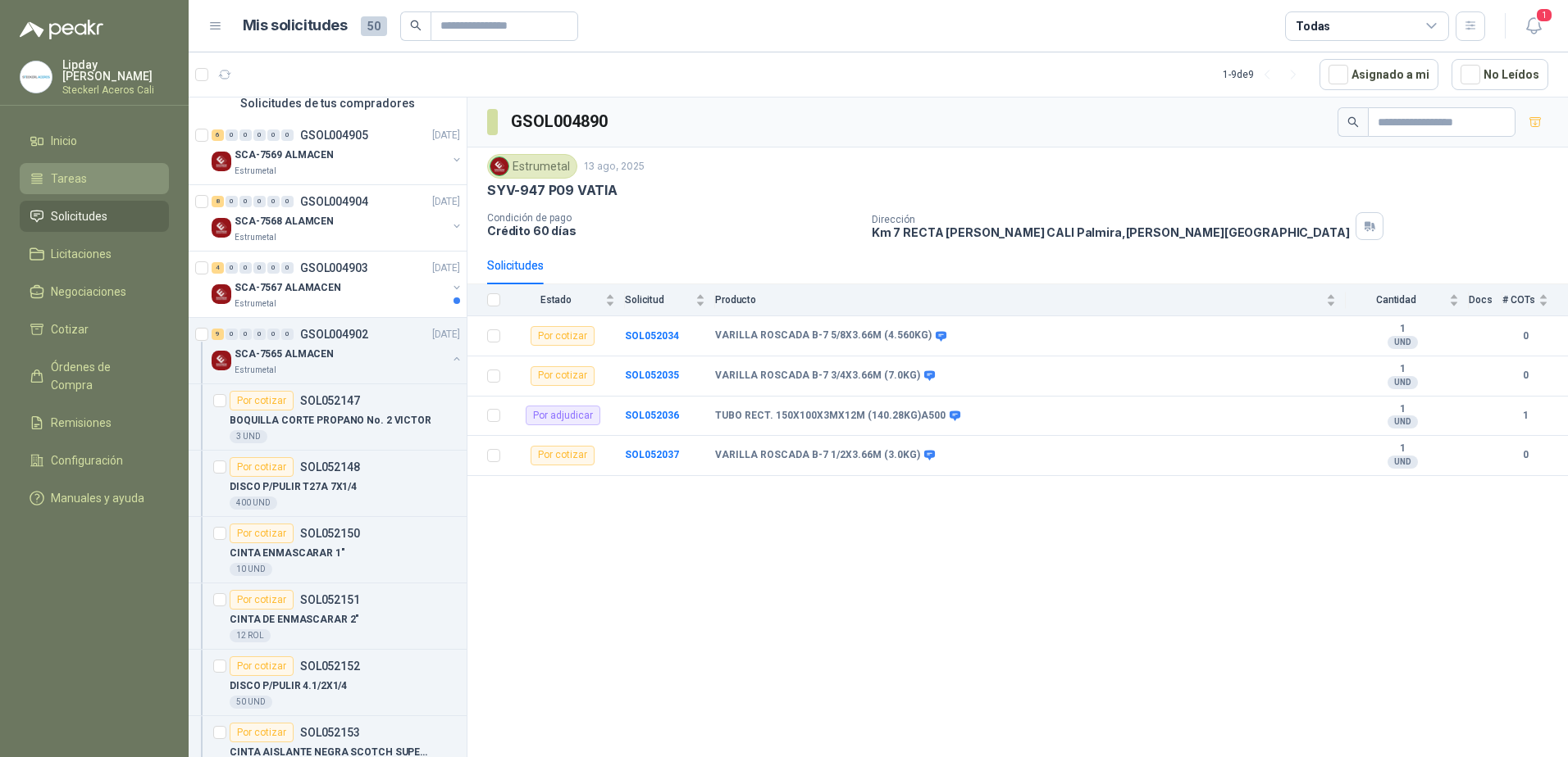
click at [38, 175] on icon at bounding box center [37, 178] width 15 height 15
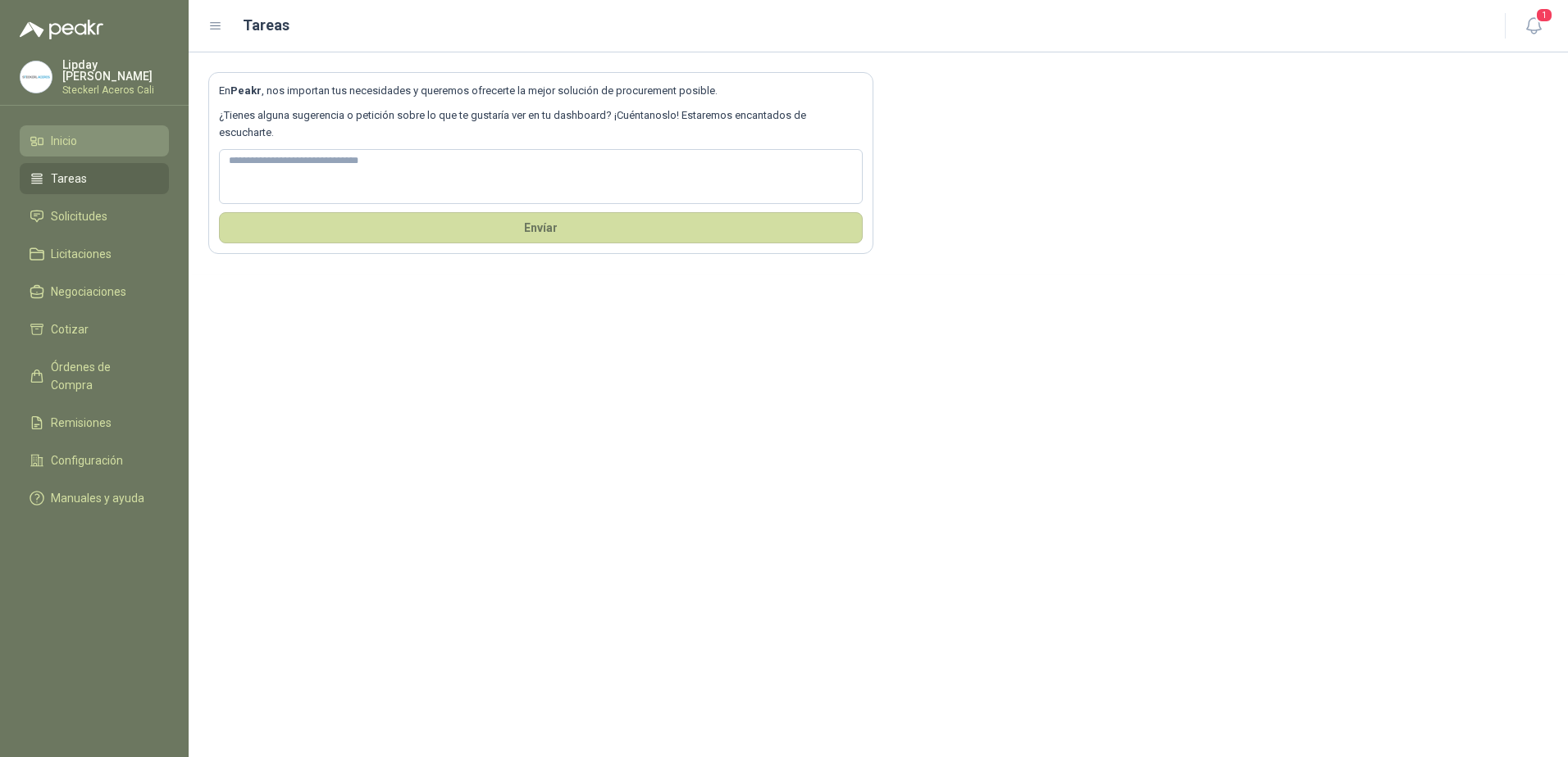
click at [70, 143] on span "Inicio" at bounding box center [64, 141] width 26 height 18
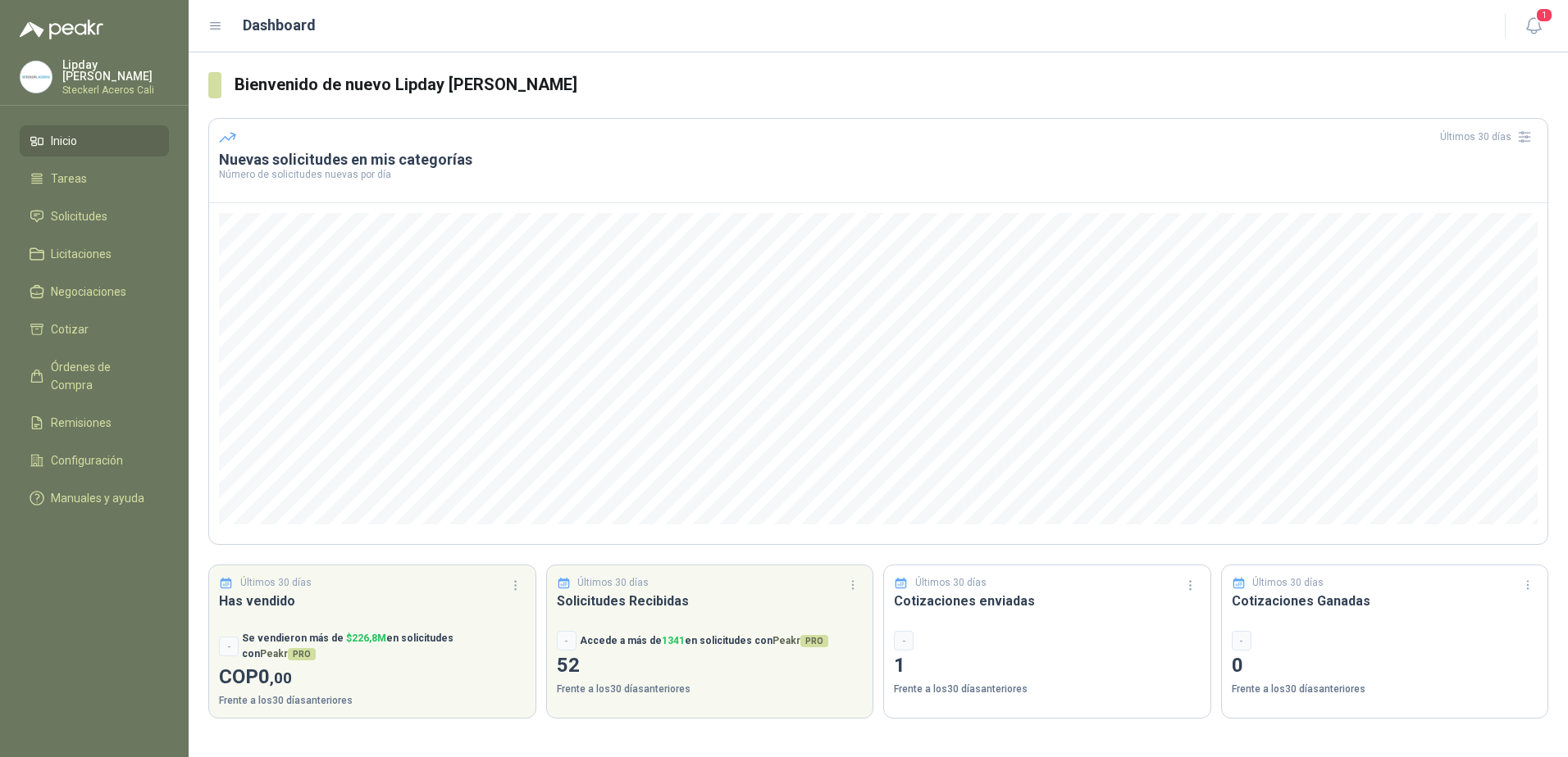
click at [73, 87] on p "Steckerl Aceros Cali" at bounding box center [115, 91] width 106 height 10
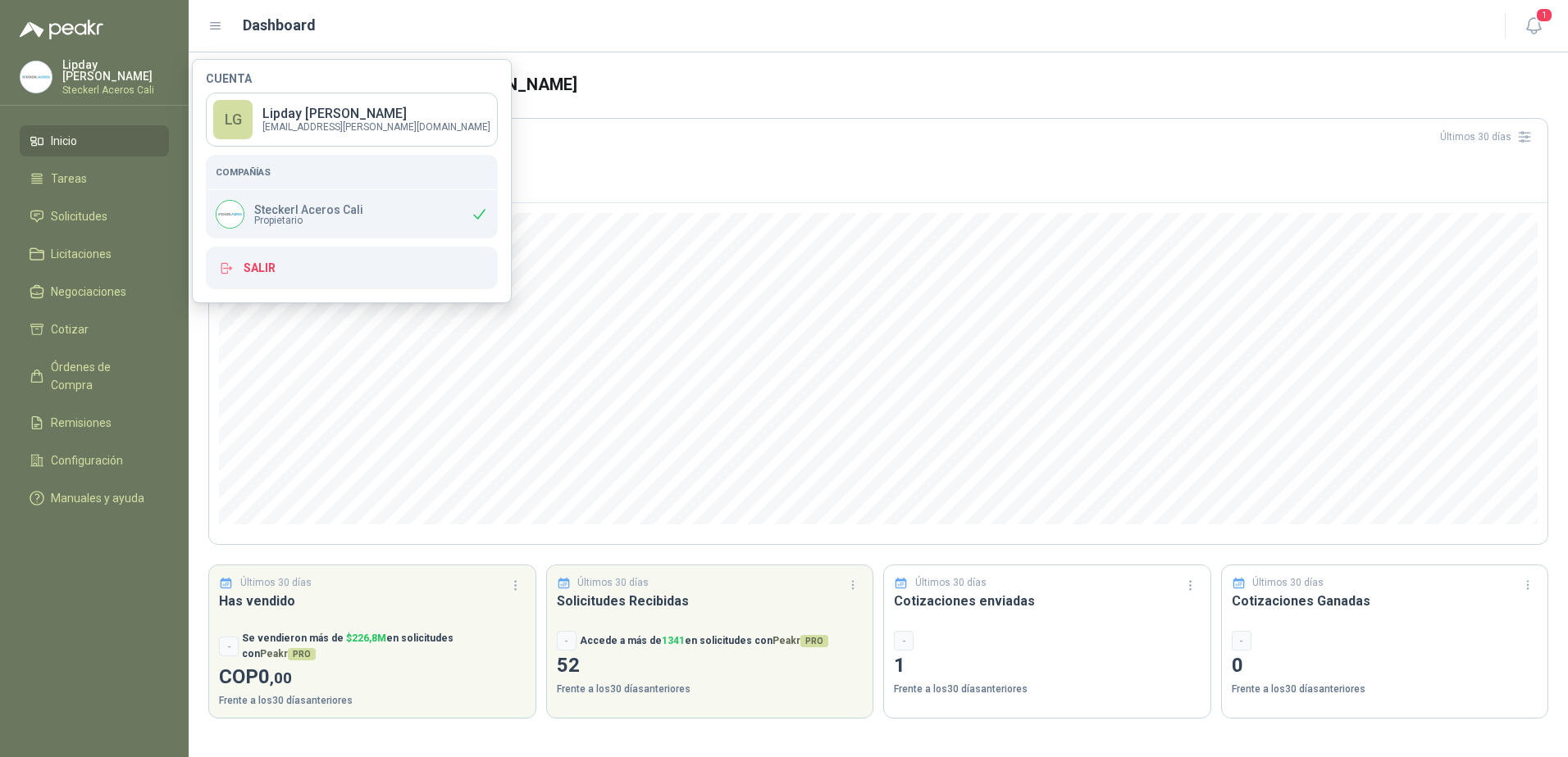
click at [241, 220] on img at bounding box center [230, 214] width 27 height 27
click at [263, 168] on h5 "Compañías" at bounding box center [352, 172] width 273 height 15
click at [264, 167] on h5 "Compañías" at bounding box center [352, 172] width 273 height 15
drag, startPoint x: 264, startPoint y: 167, endPoint x: 231, endPoint y: 75, distance: 97.7
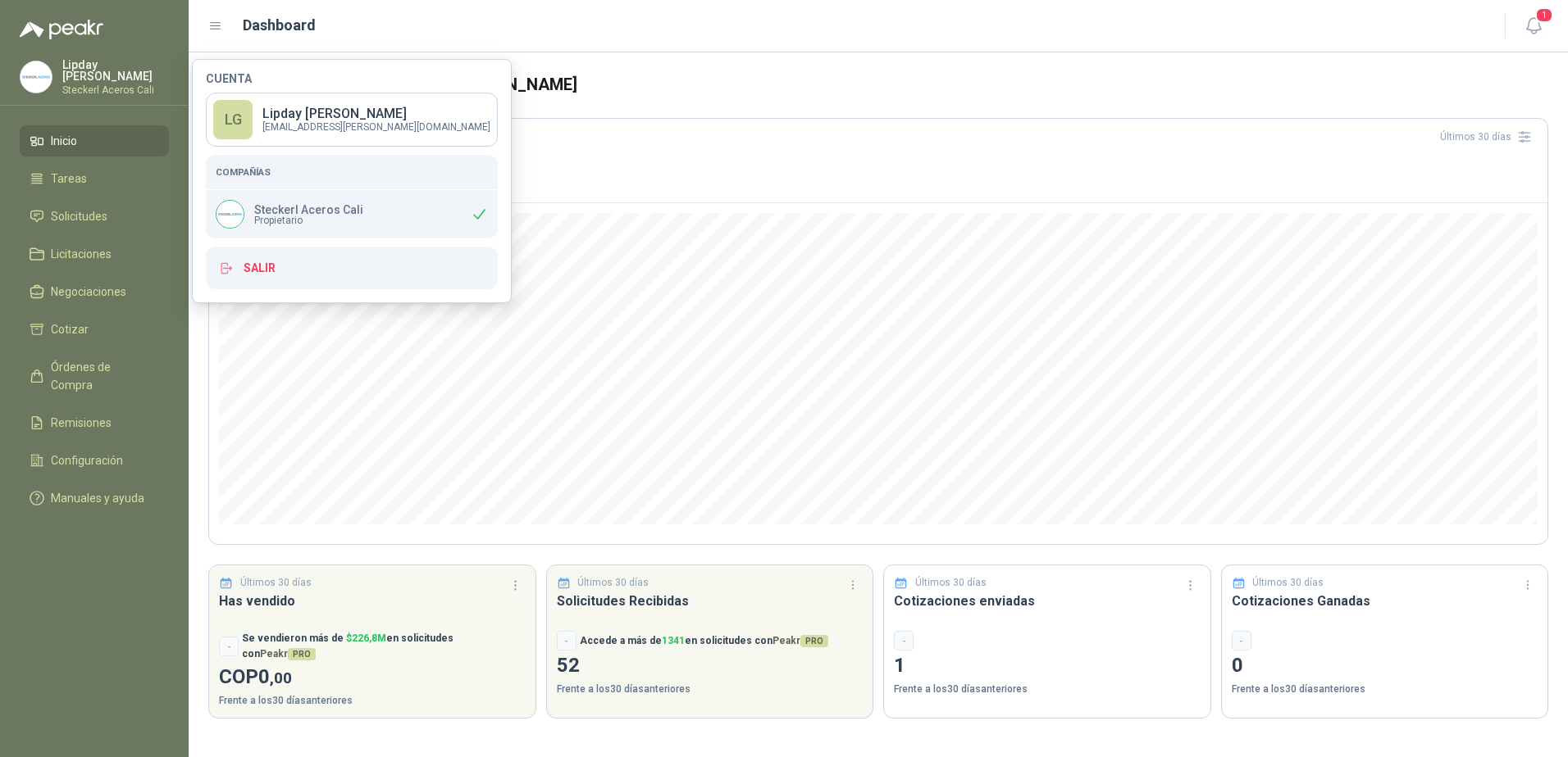
click at [231, 75] on h4 "Cuenta" at bounding box center [351, 79] width 292 height 12
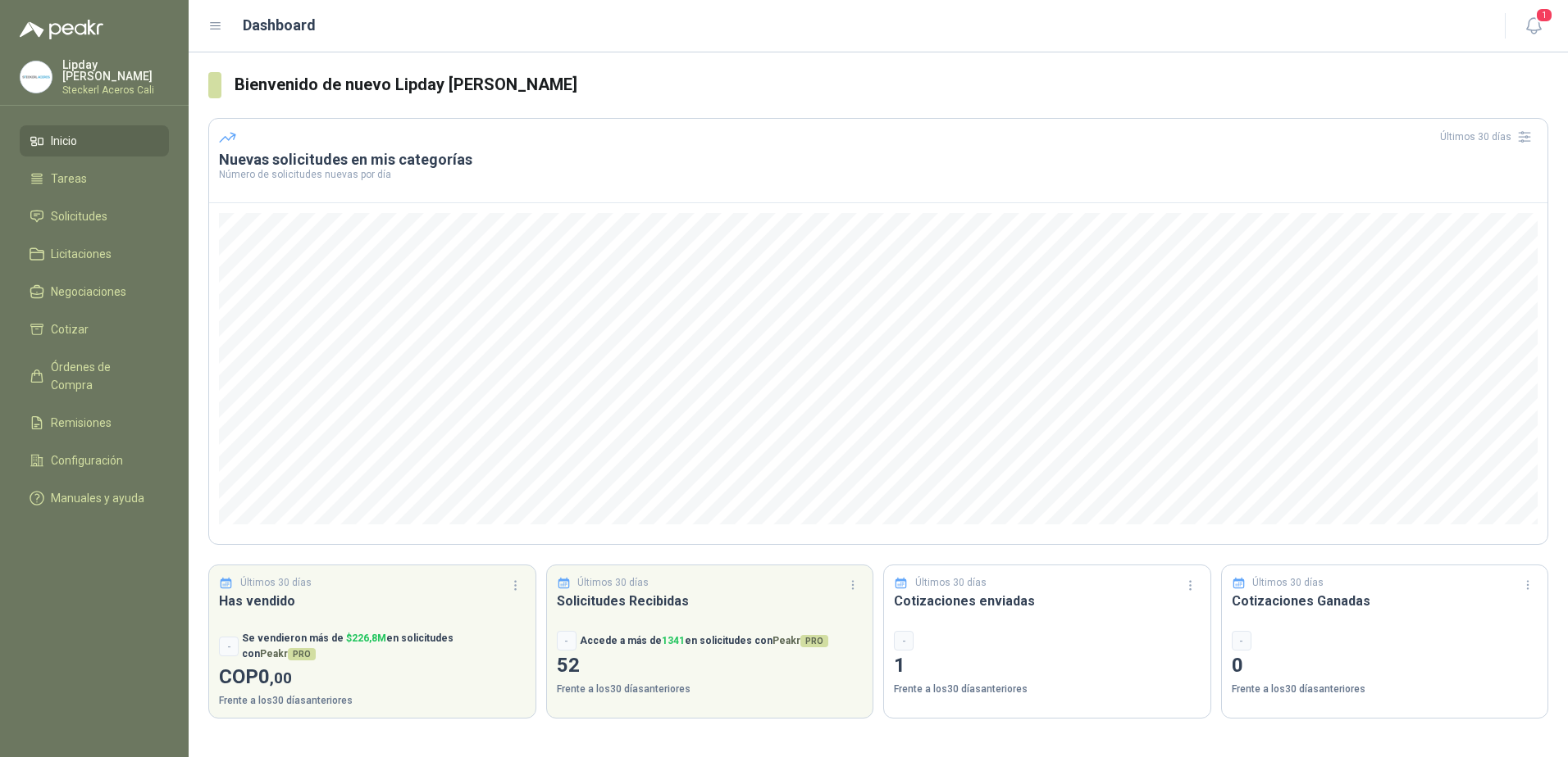
click at [215, 26] on icon at bounding box center [216, 26] width 10 height 7
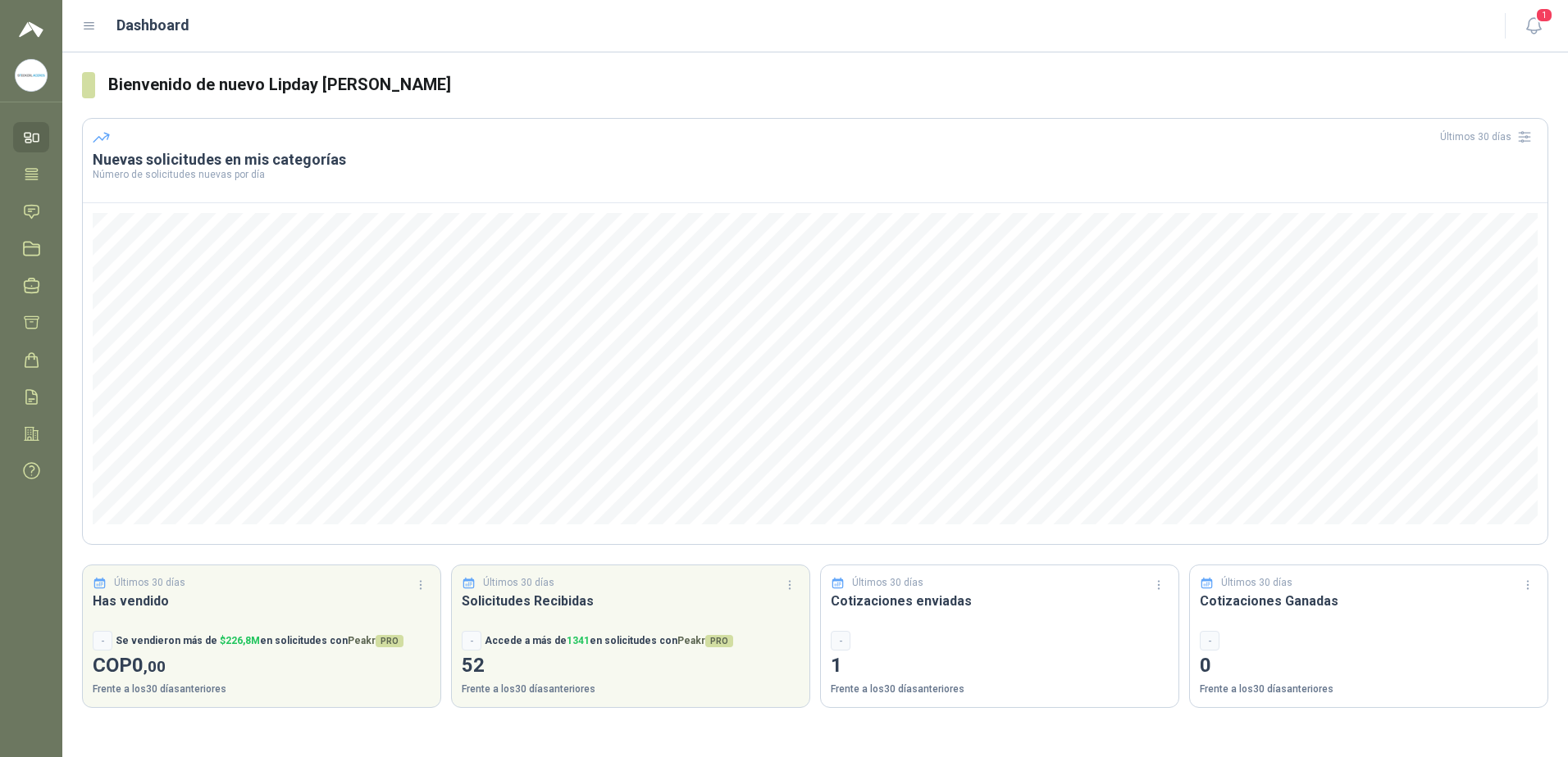
click at [93, 27] on icon at bounding box center [89, 26] width 15 height 15
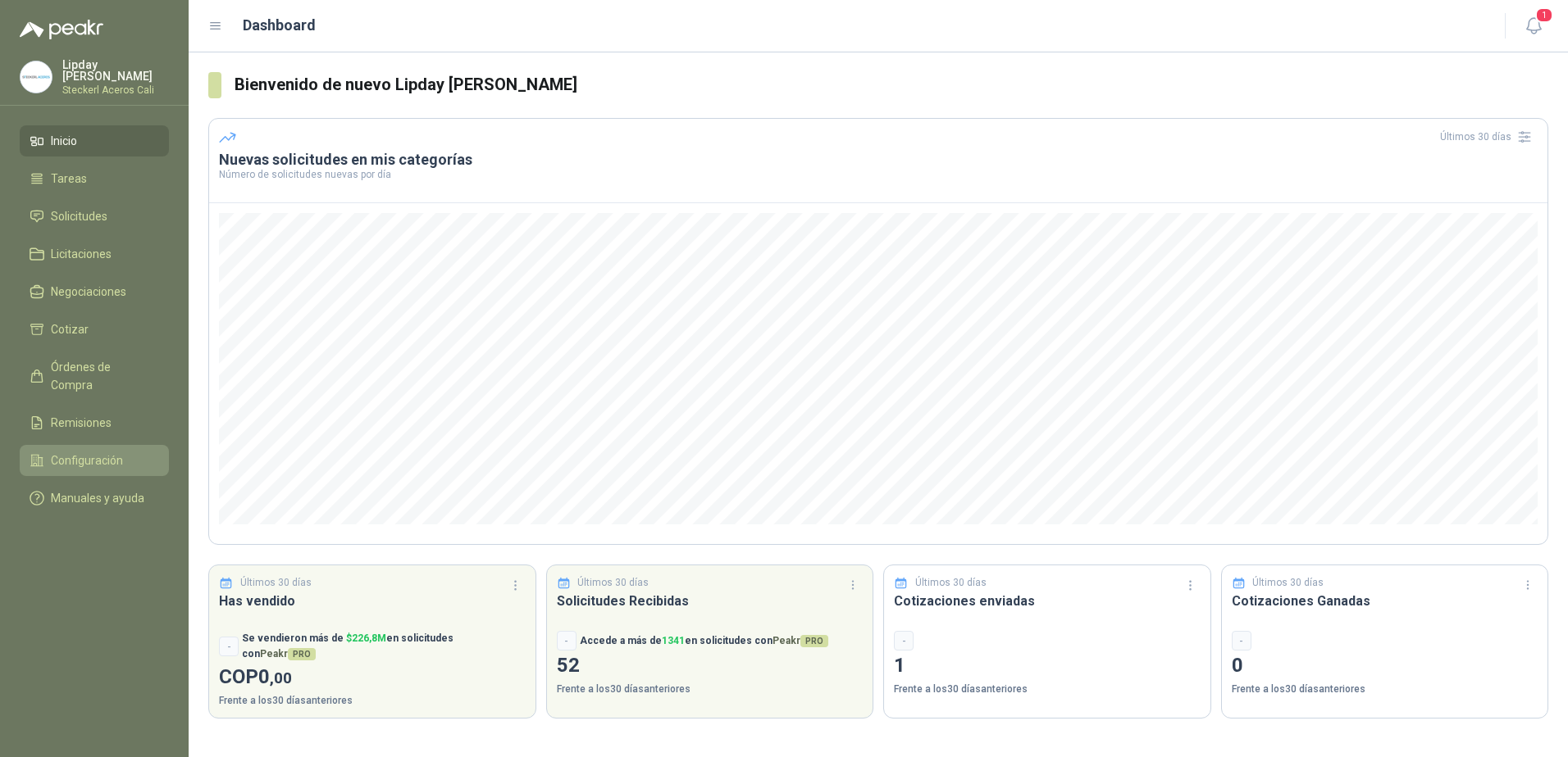
click at [103, 452] on span "Configuración" at bounding box center [87, 461] width 73 height 18
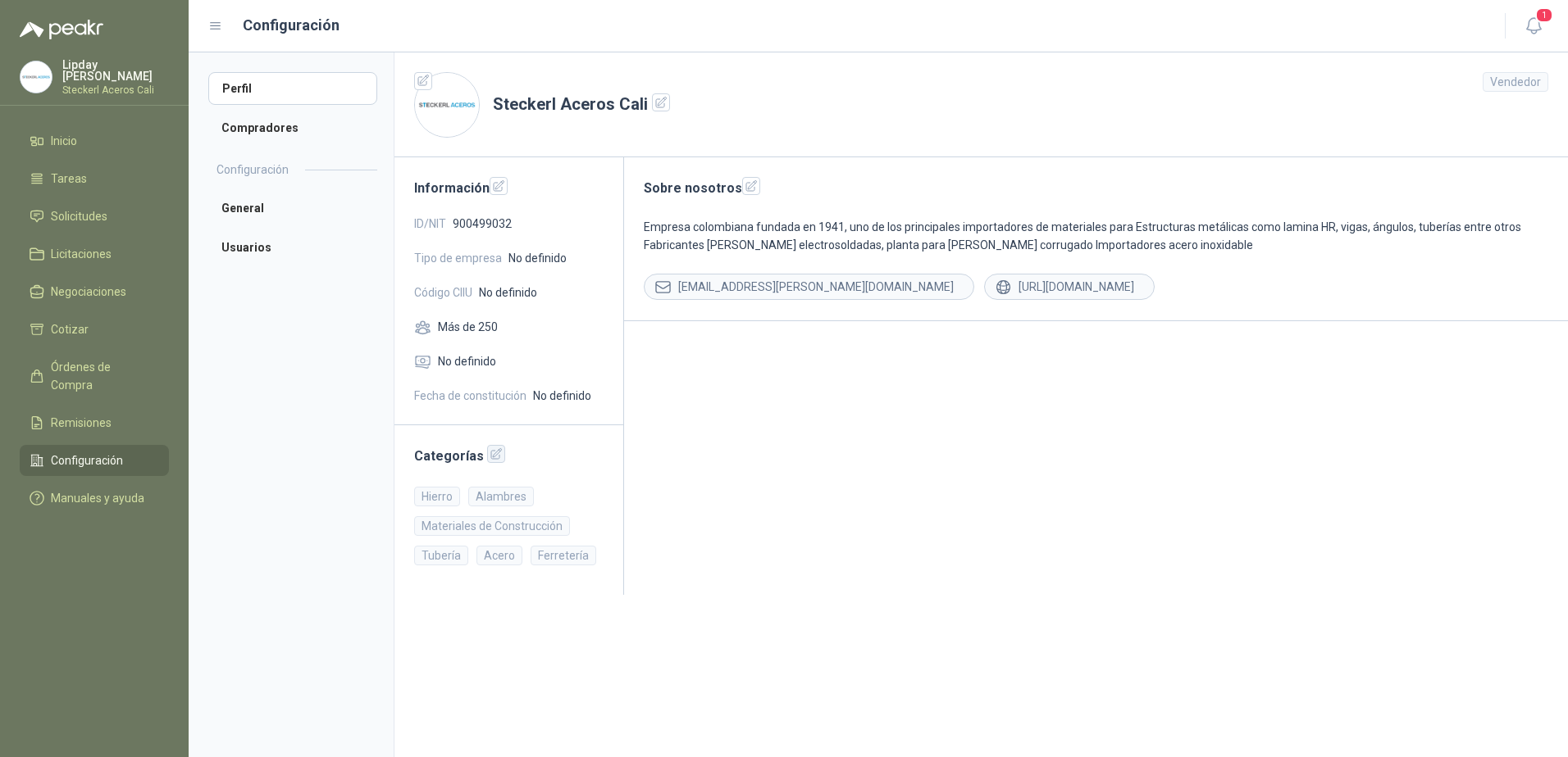
click at [493, 461] on icon "button" at bounding box center [496, 455] width 14 height 14
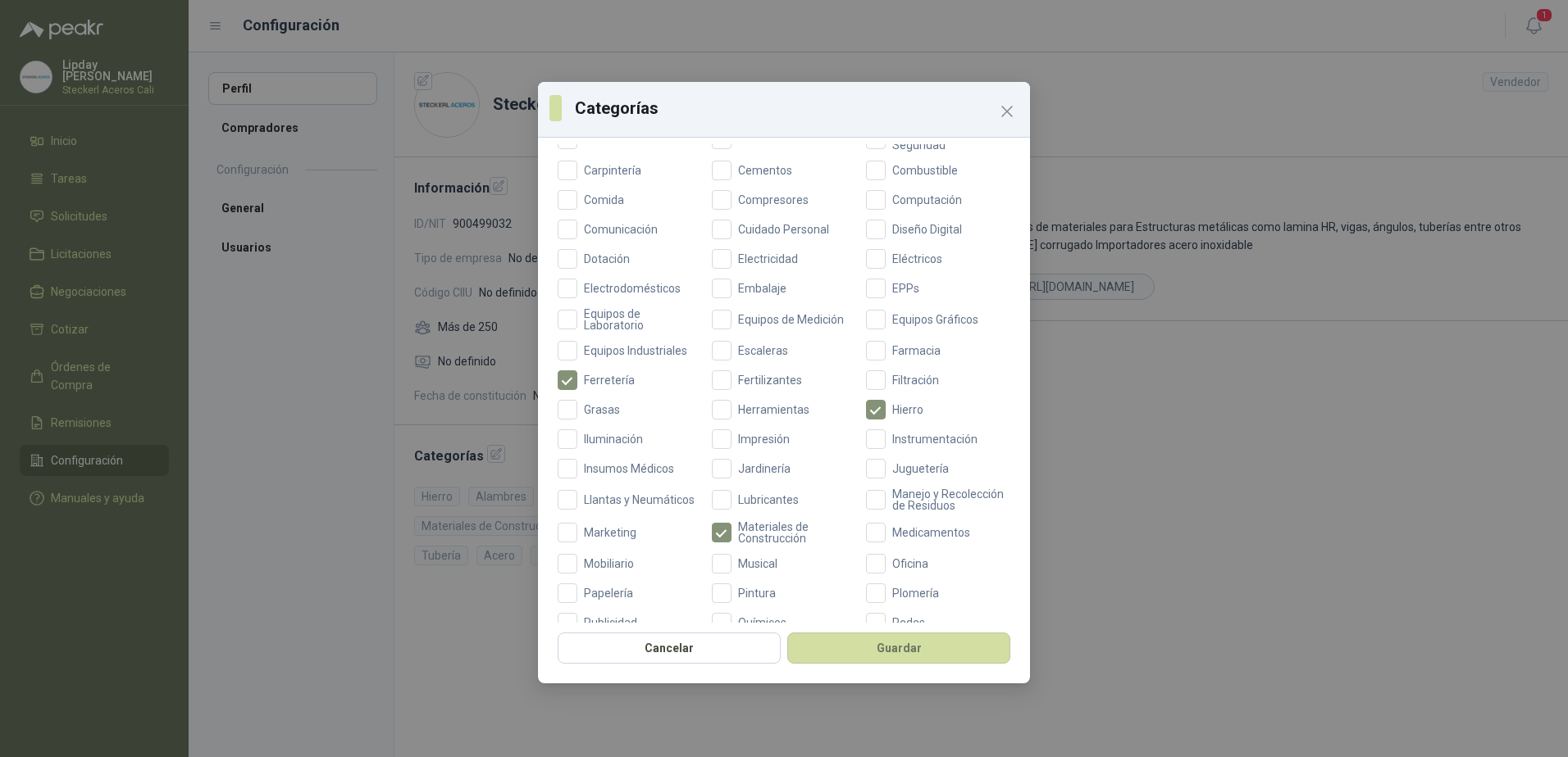
scroll to position [246, 0]
click at [878, 651] on button "Guardar" at bounding box center [898, 648] width 223 height 31
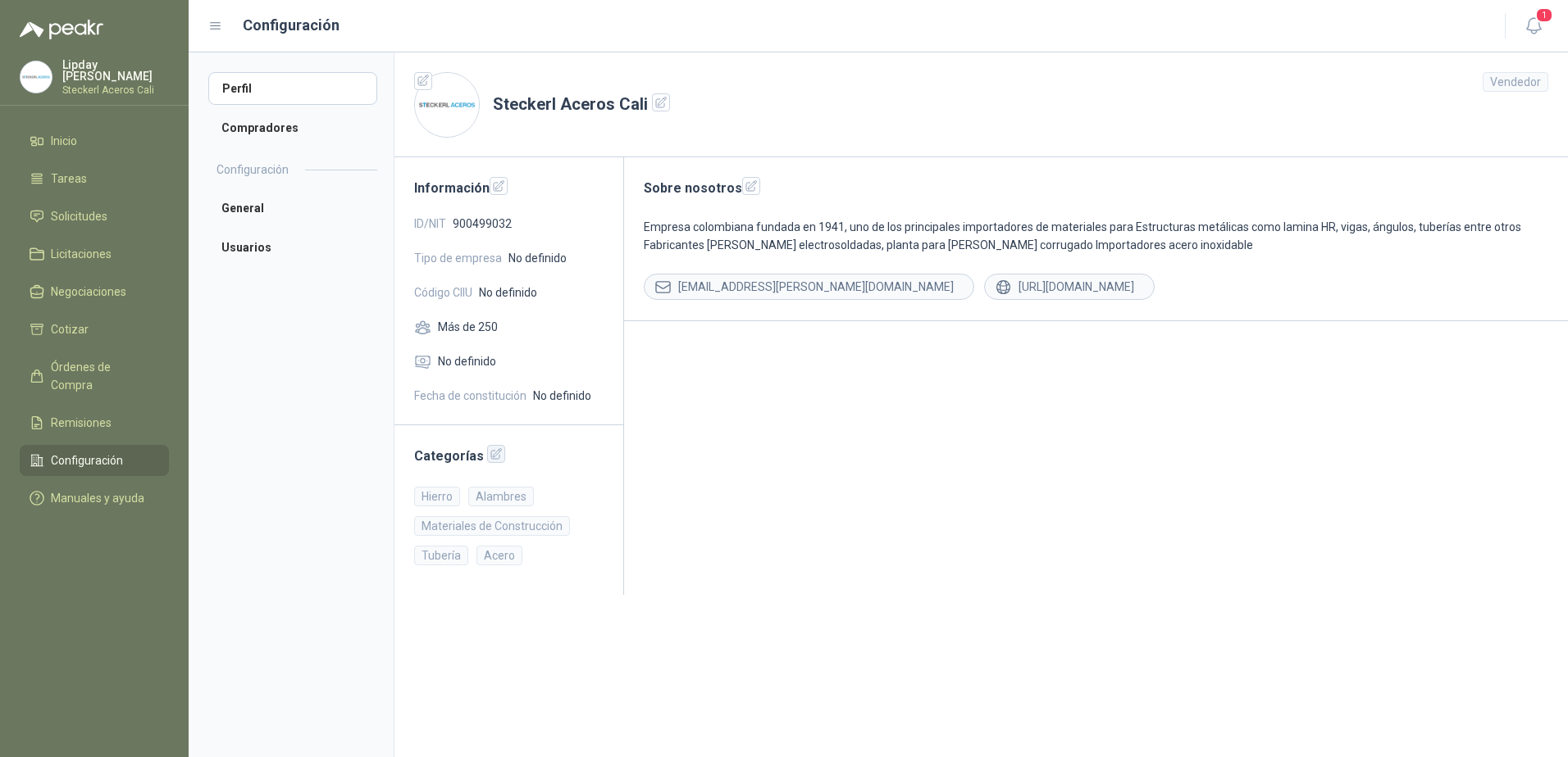
click at [488, 457] on button "button" at bounding box center [496, 454] width 18 height 18
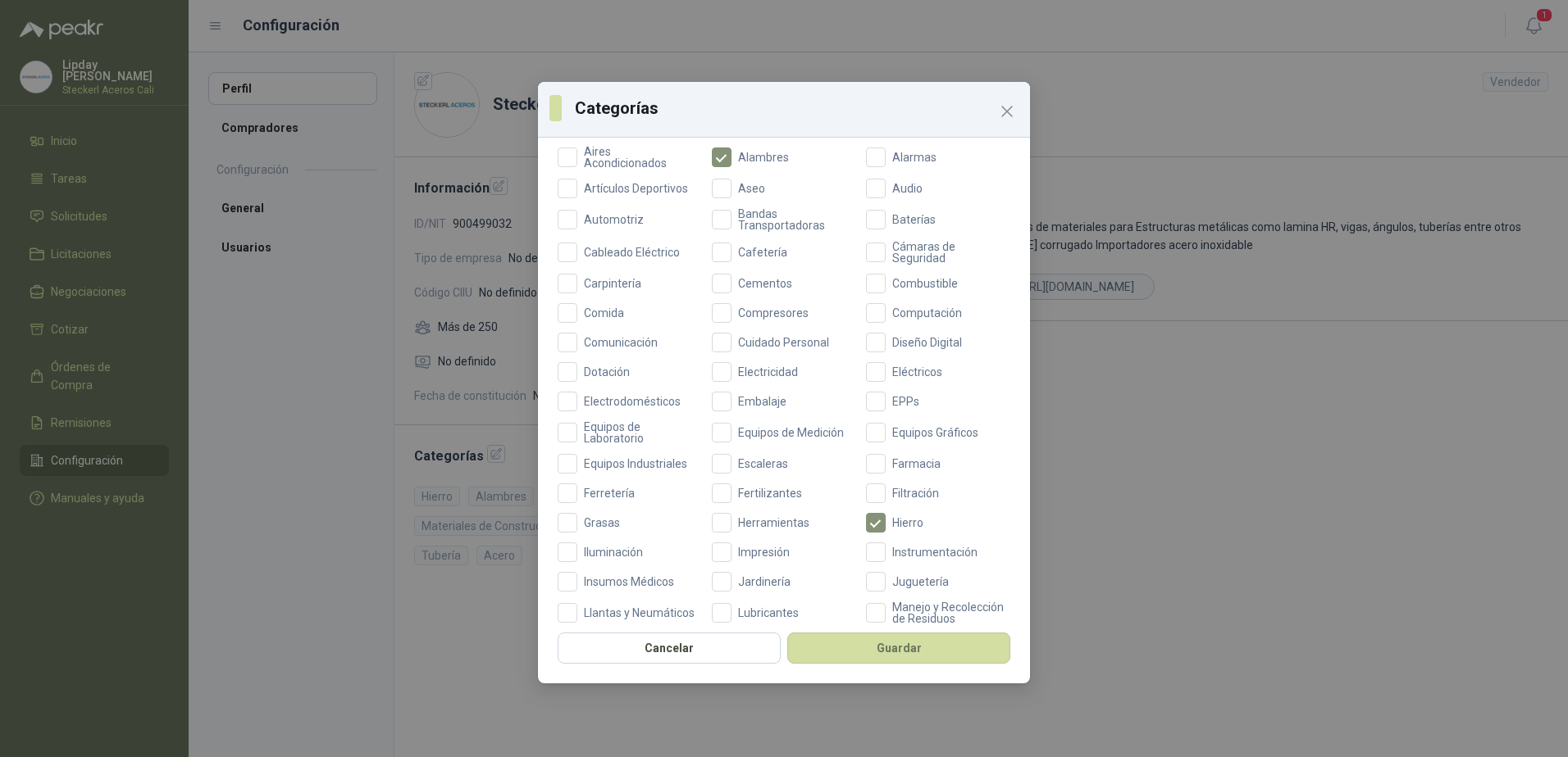
scroll to position [50, 0]
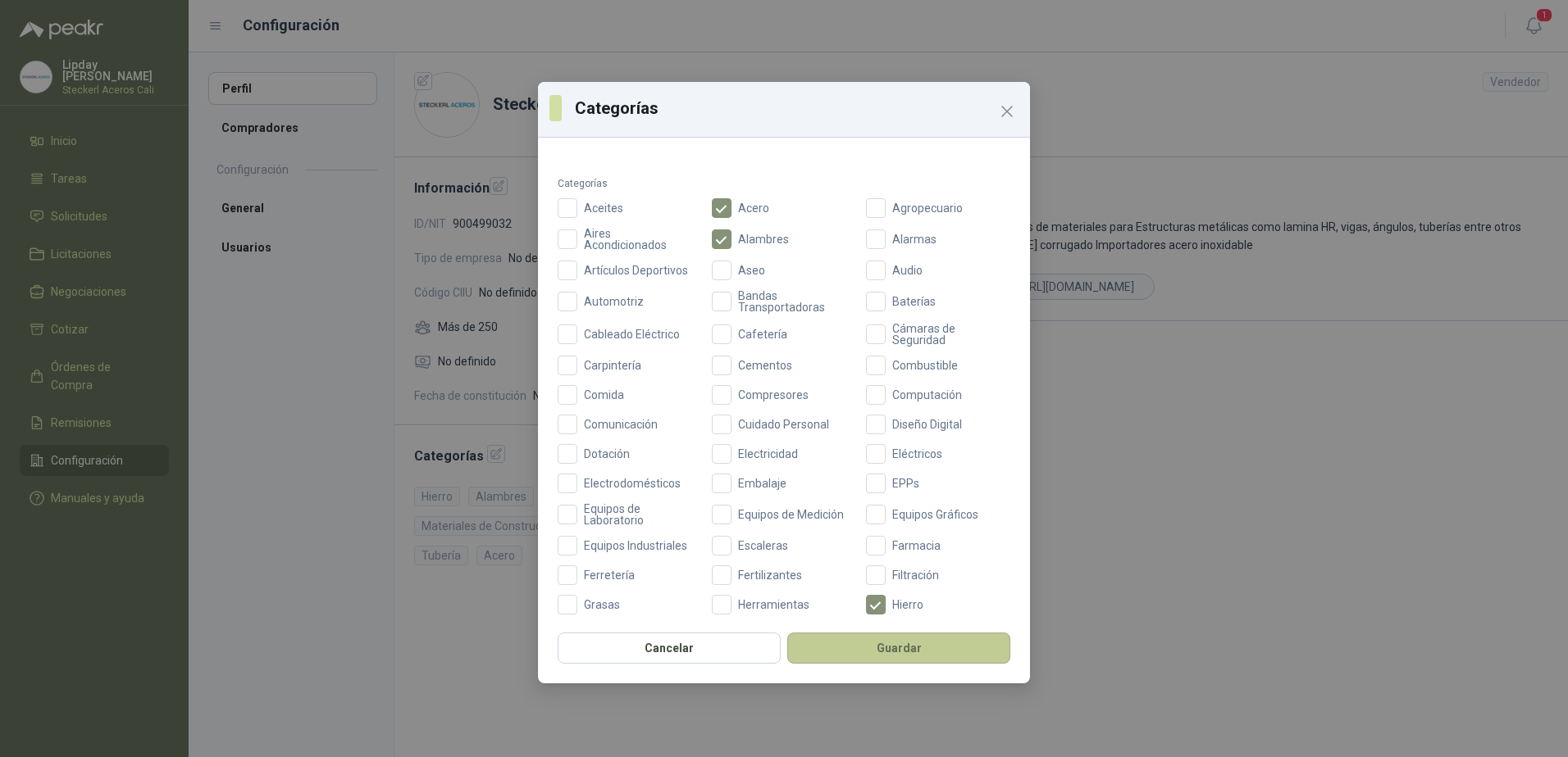
click at [835, 650] on button "Guardar" at bounding box center [898, 648] width 223 height 31
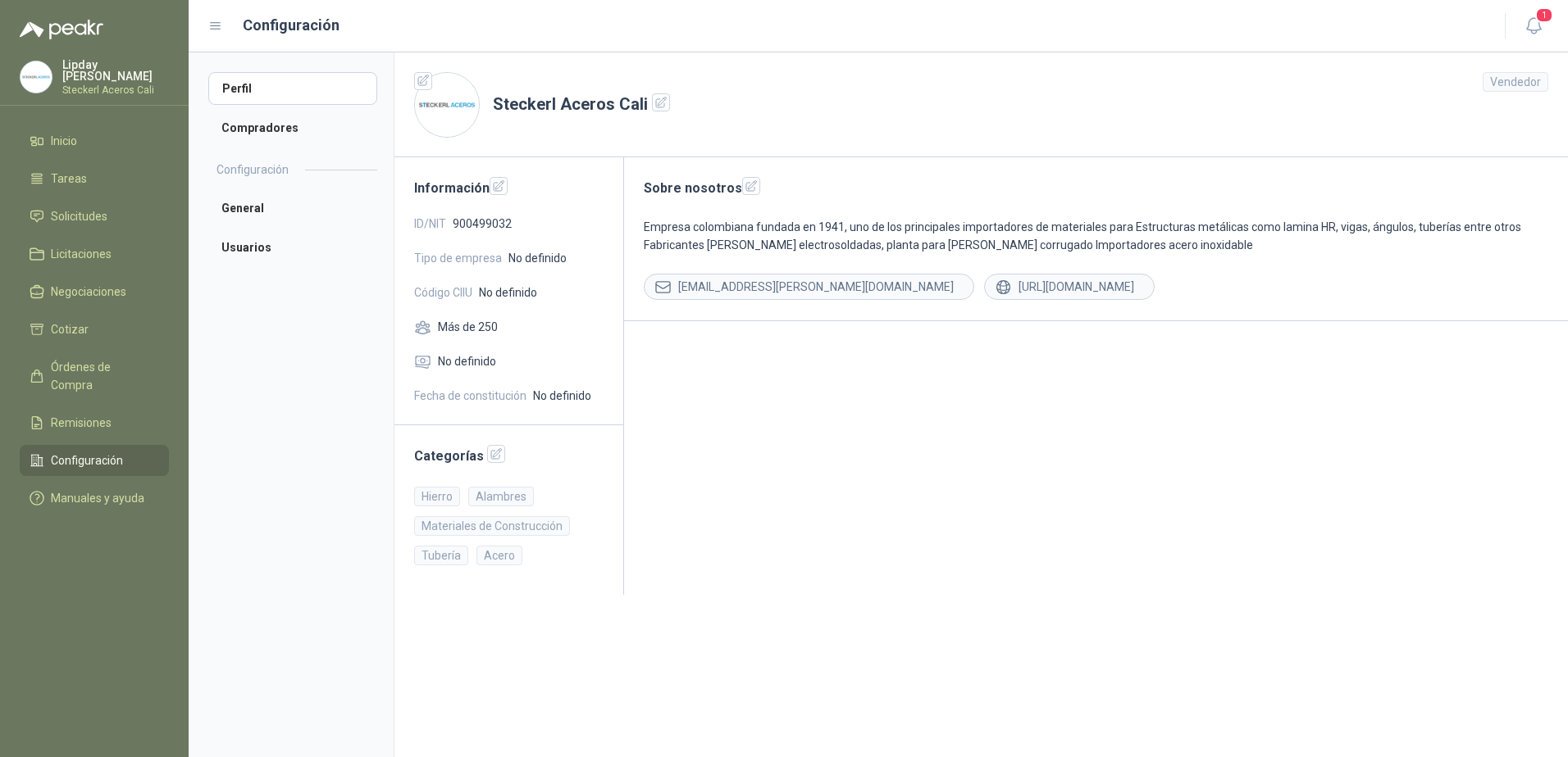
click at [77, 72] on p "Lipday [PERSON_NAME]" at bounding box center [115, 70] width 106 height 23
